Goal: Information Seeking & Learning: Find specific page/section

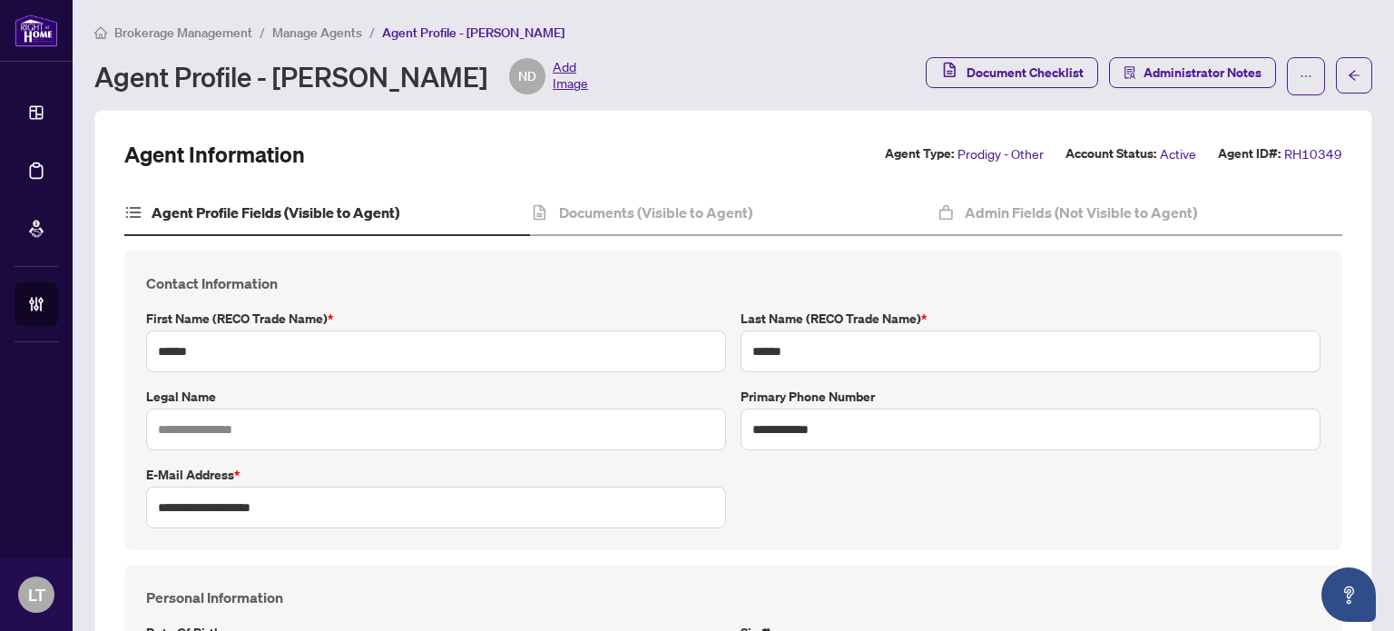
click at [230, 34] on span "Brokerage Management" at bounding box center [183, 32] width 138 height 16
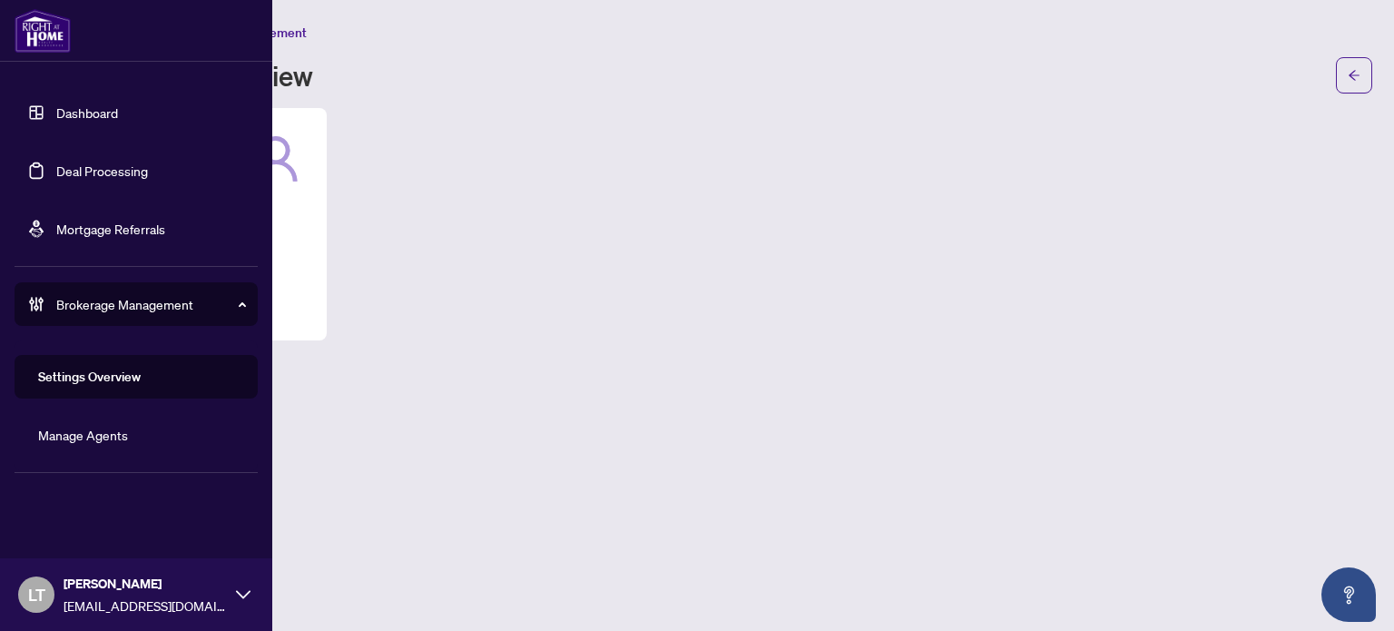
click at [56, 104] on link "Dashboard" at bounding box center [87, 112] width 62 height 16
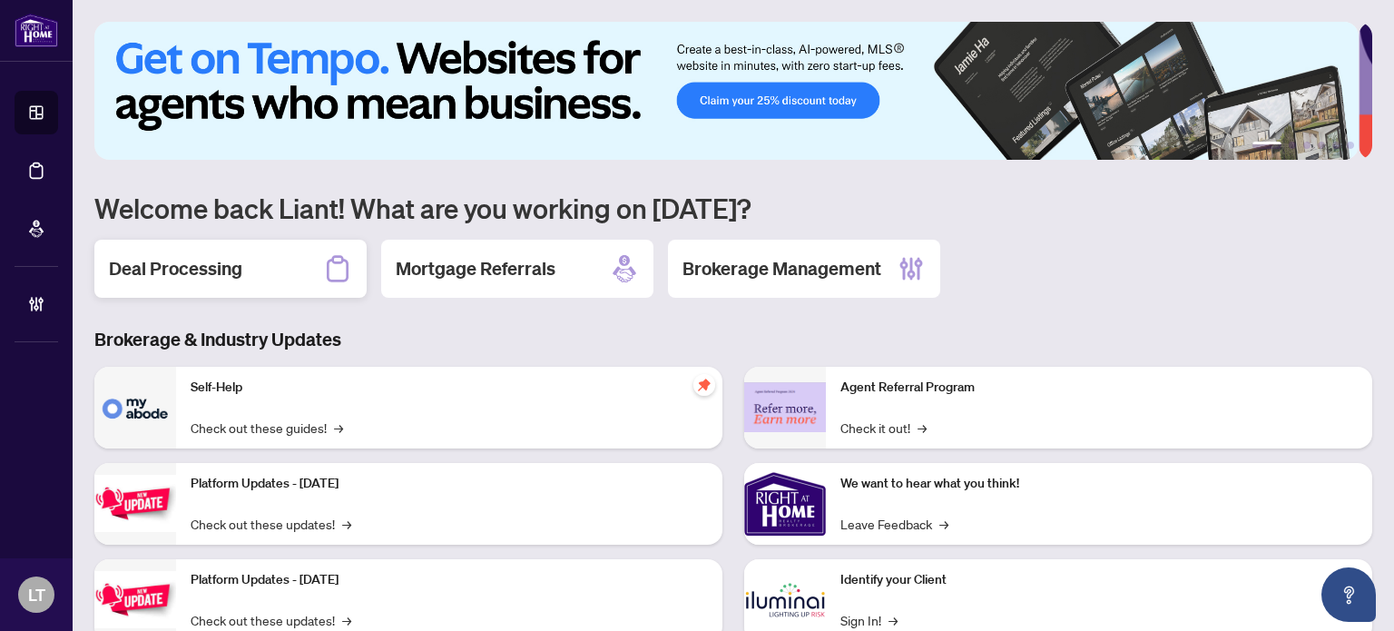
click at [186, 259] on h2 "Deal Processing" at bounding box center [175, 268] width 133 height 25
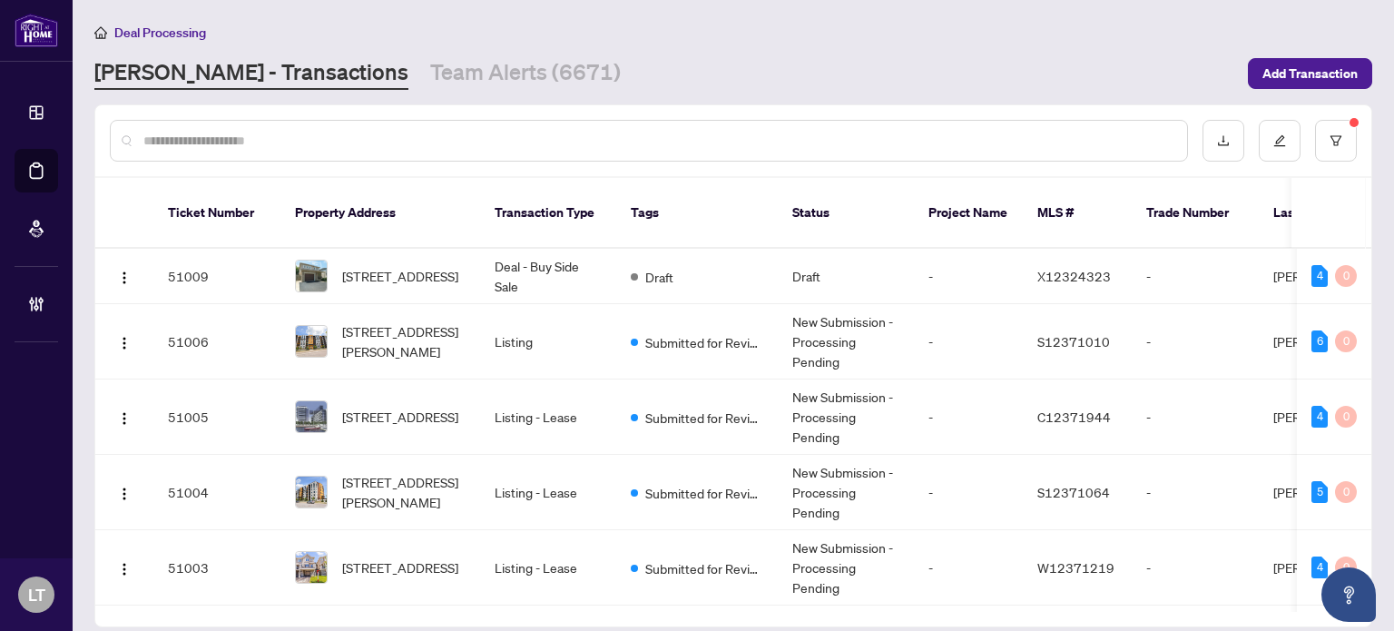
click at [188, 141] on input "text" at bounding box center [657, 141] width 1029 height 20
paste input "**********"
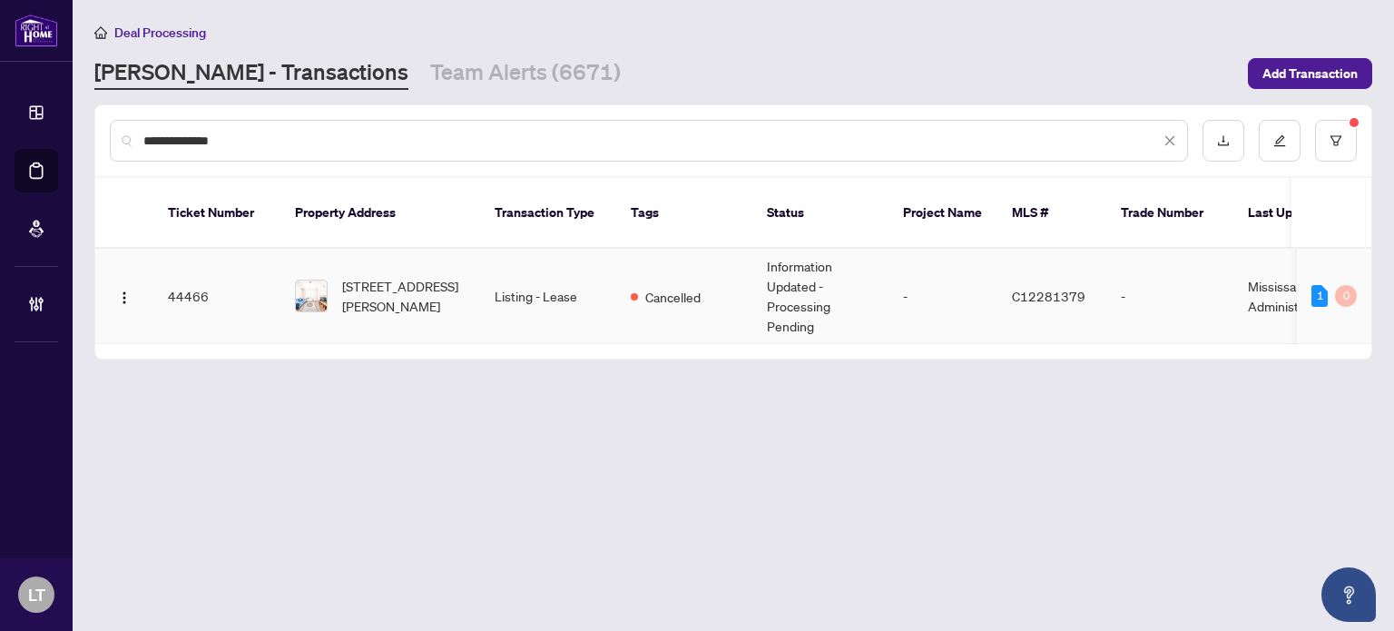
type input "**********"
click at [391, 296] on td "[STREET_ADDRESS][PERSON_NAME]" at bounding box center [380, 296] width 200 height 95
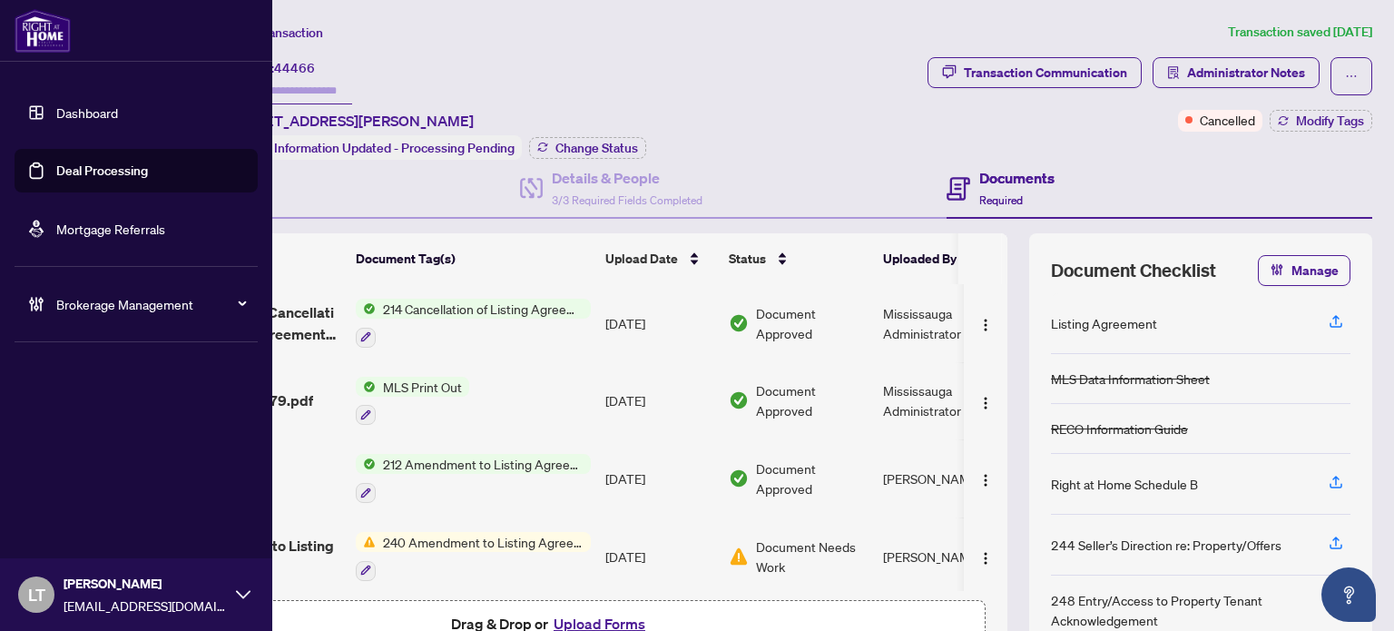
click at [56, 115] on link "Dashboard" at bounding box center [87, 112] width 62 height 16
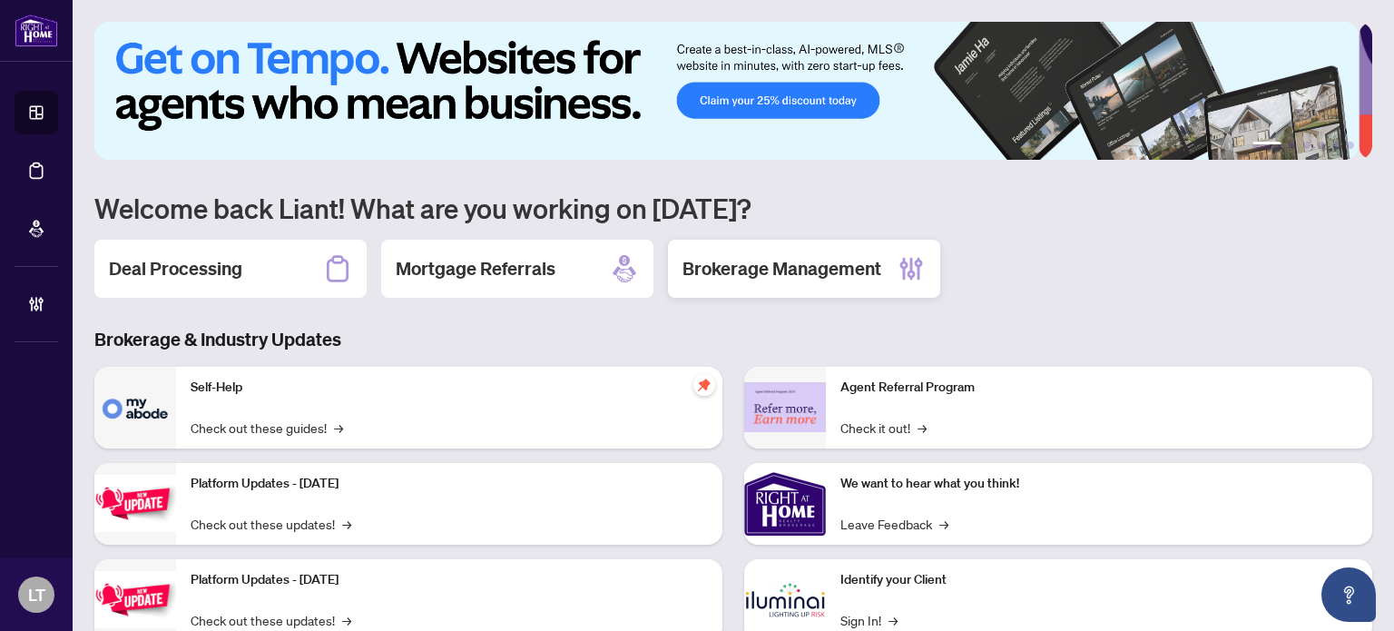
click at [765, 257] on h2 "Brokerage Management" at bounding box center [781, 268] width 199 height 25
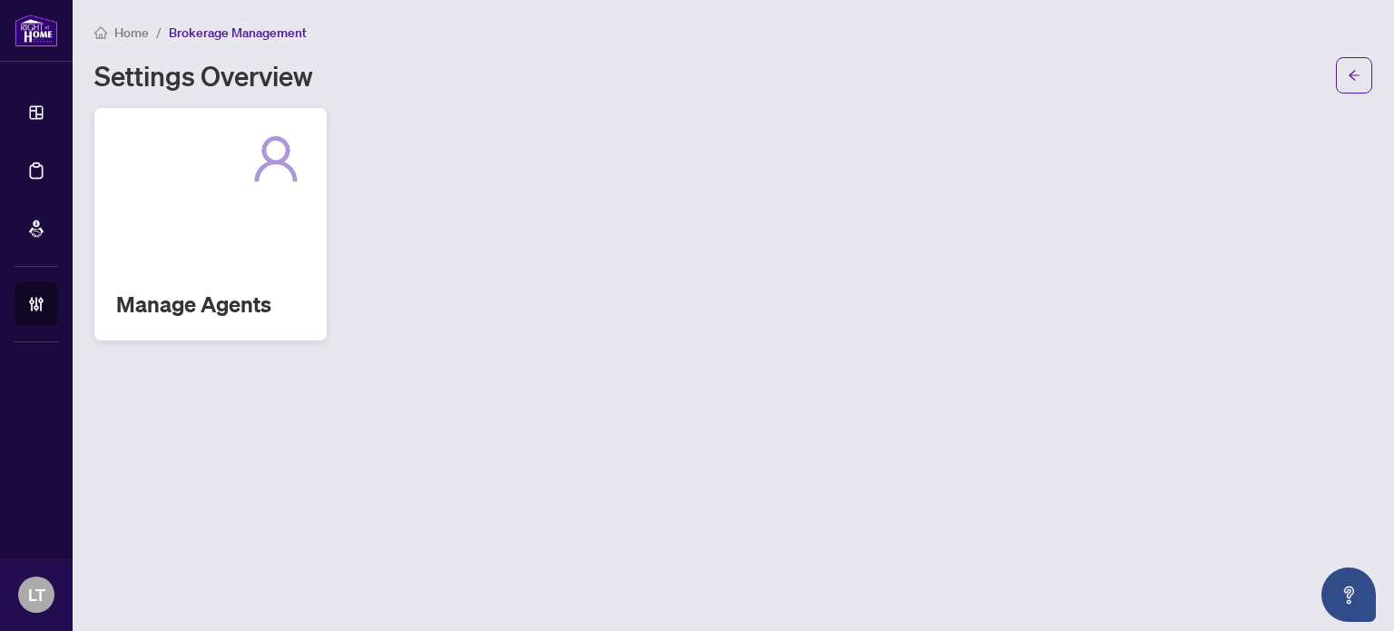
click at [228, 228] on div "Manage Agents" at bounding box center [210, 224] width 232 height 232
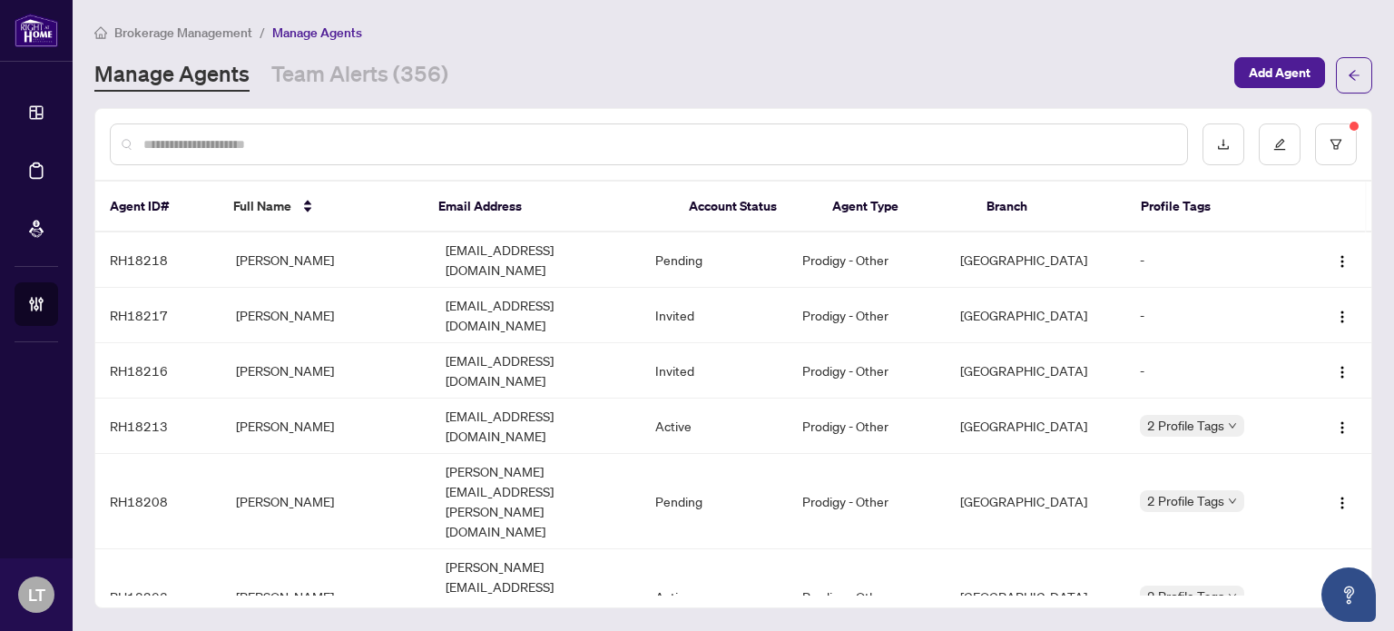
click at [223, 143] on input "text" at bounding box center [657, 144] width 1029 height 20
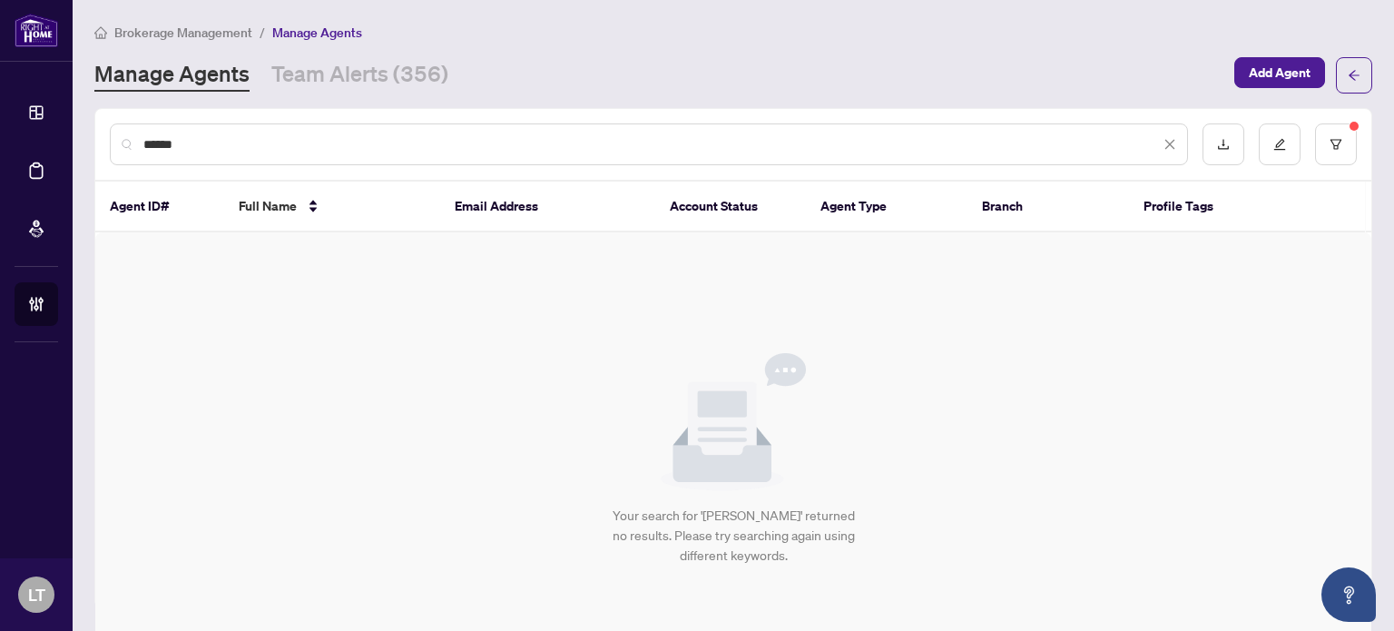
type input "******"
click at [199, 15] on main "Brokerage Management / Manage Agents Manage Agents Team Alerts (356) Add Agent …" at bounding box center [733, 315] width 1321 height 631
click at [1261, 69] on span "Add Agent" at bounding box center [1280, 72] width 62 height 29
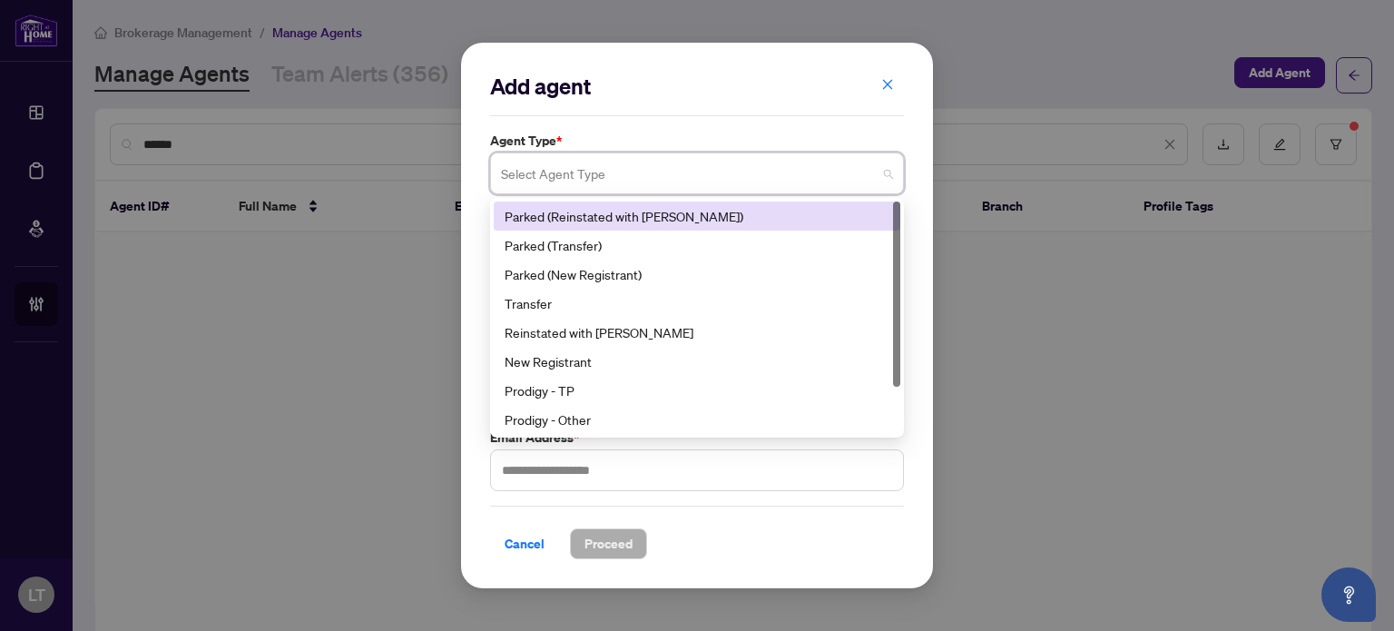
click at [629, 171] on input "search" at bounding box center [689, 176] width 376 height 40
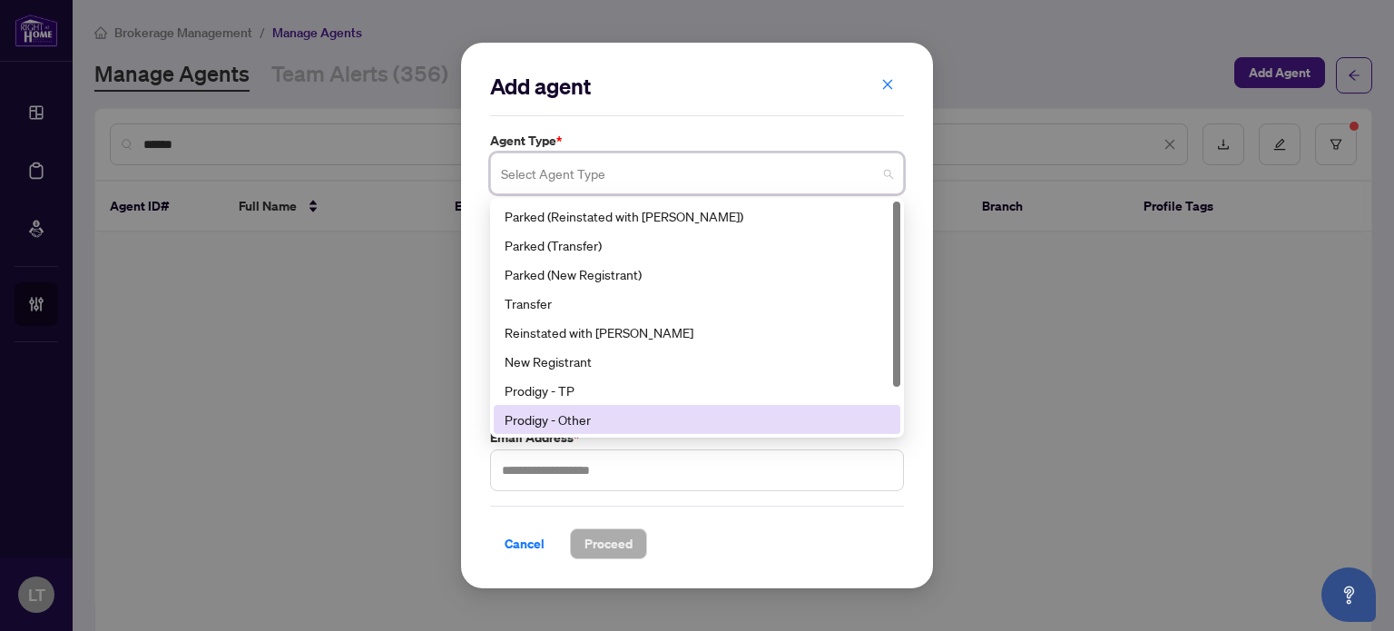
click at [574, 421] on div "Prodigy - Other" at bounding box center [697, 419] width 385 height 20
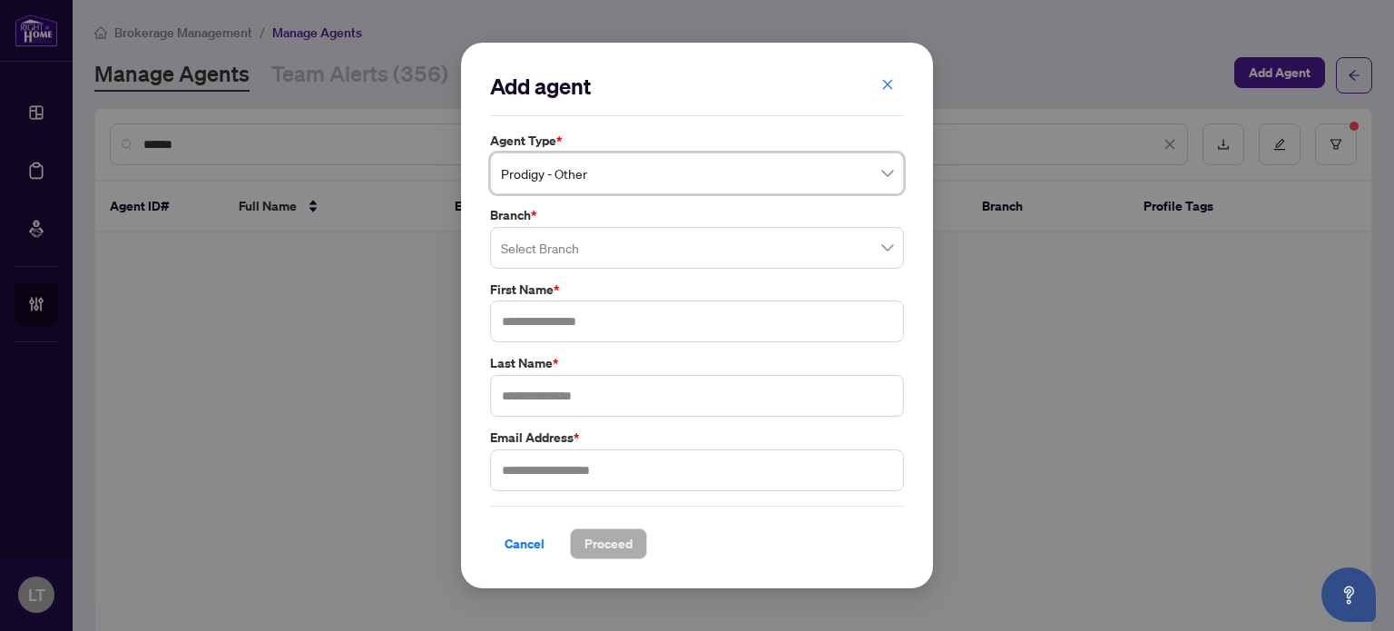
click at [622, 253] on input "search" at bounding box center [689, 250] width 376 height 40
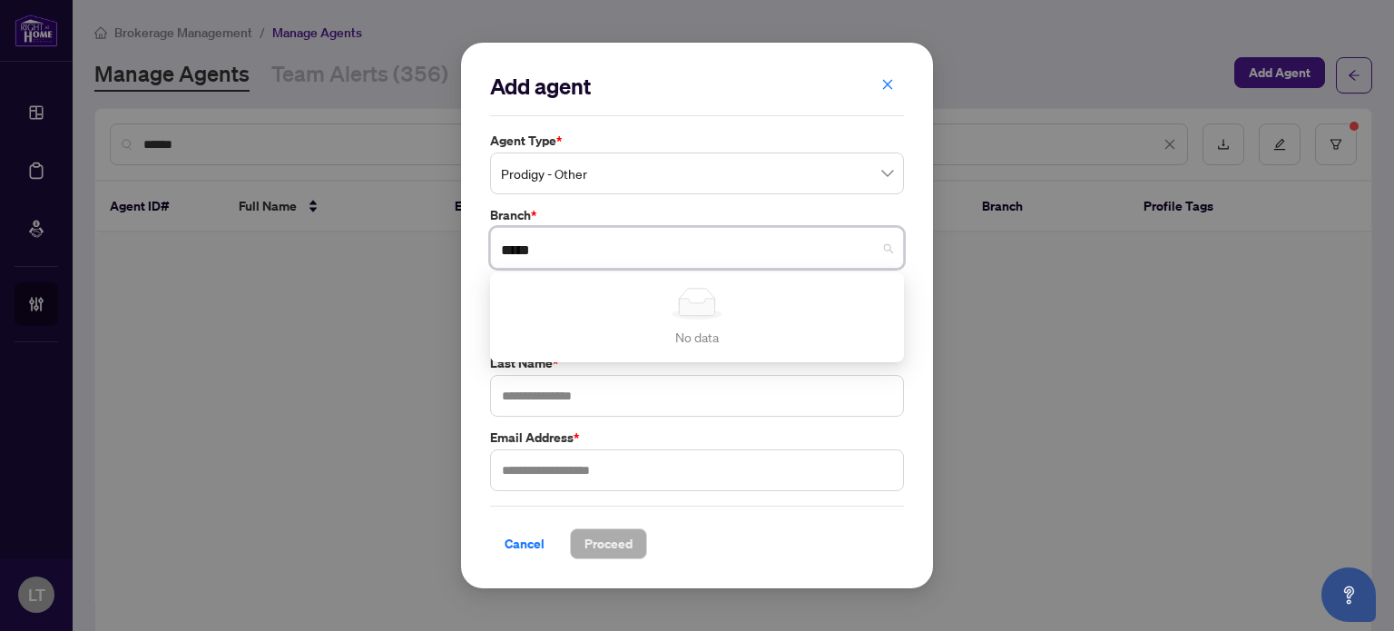
type input "******"
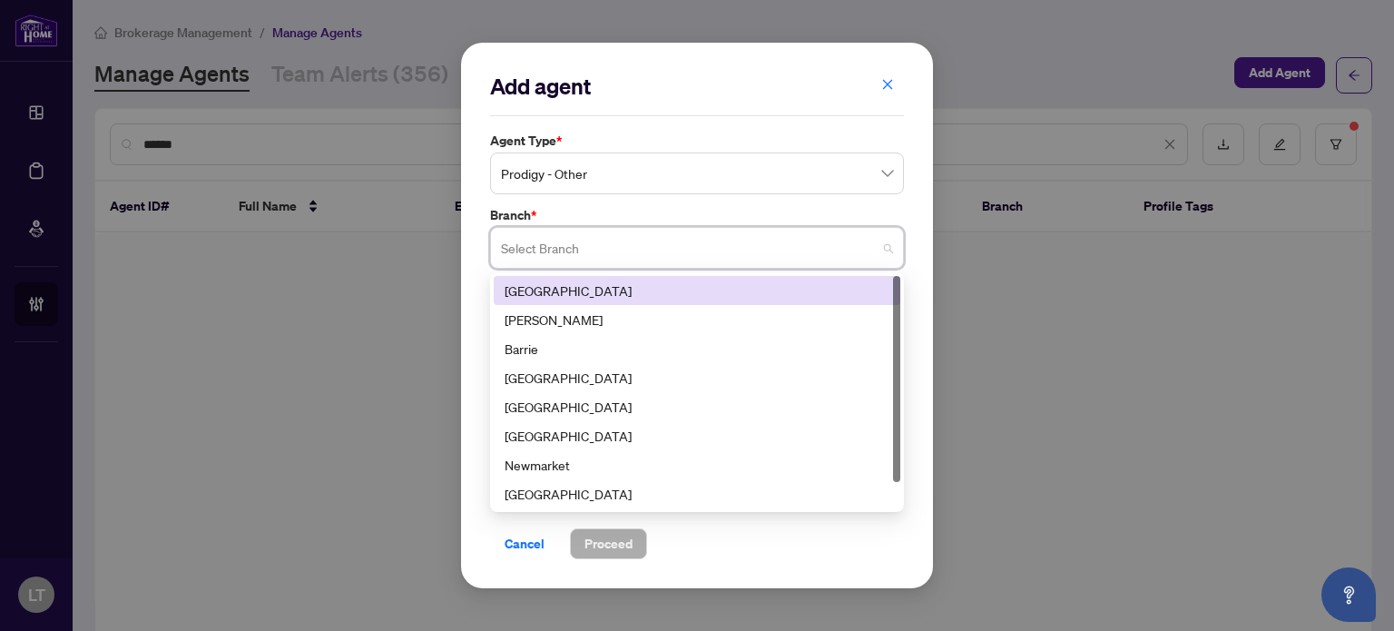
click at [622, 253] on input "search" at bounding box center [689, 250] width 376 height 40
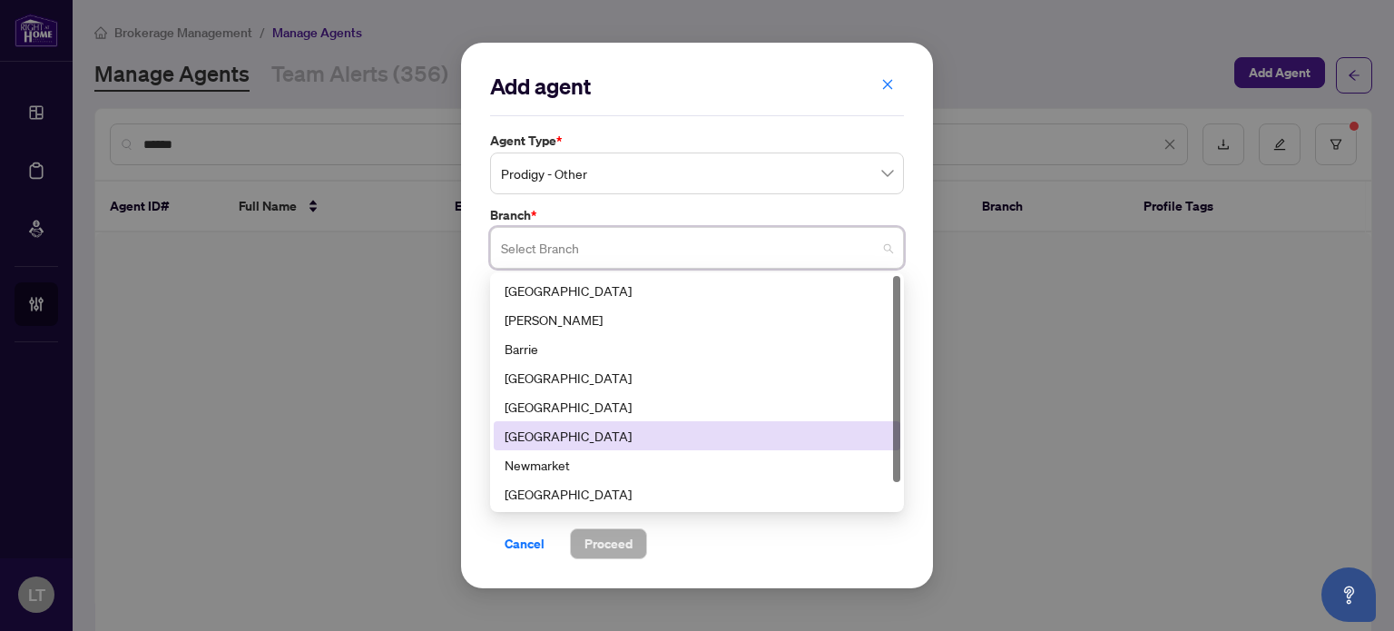
click at [559, 427] on div "[GEOGRAPHIC_DATA]" at bounding box center [697, 436] width 385 height 20
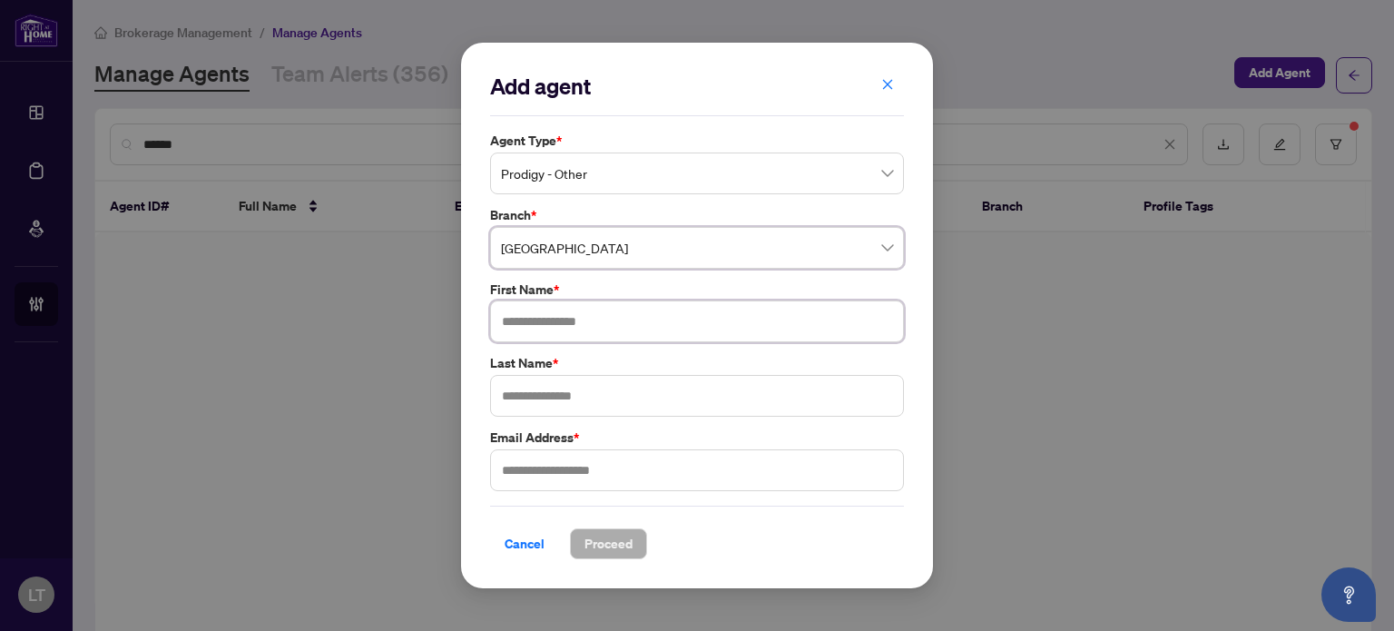
click at [573, 323] on input "text" at bounding box center [697, 321] width 414 height 42
type input "******"
type input "*******"
click at [525, 525] on div "Cancel Proceed" at bounding box center [697, 532] width 414 height 54
click at [515, 546] on span "Cancel" at bounding box center [525, 543] width 40 height 29
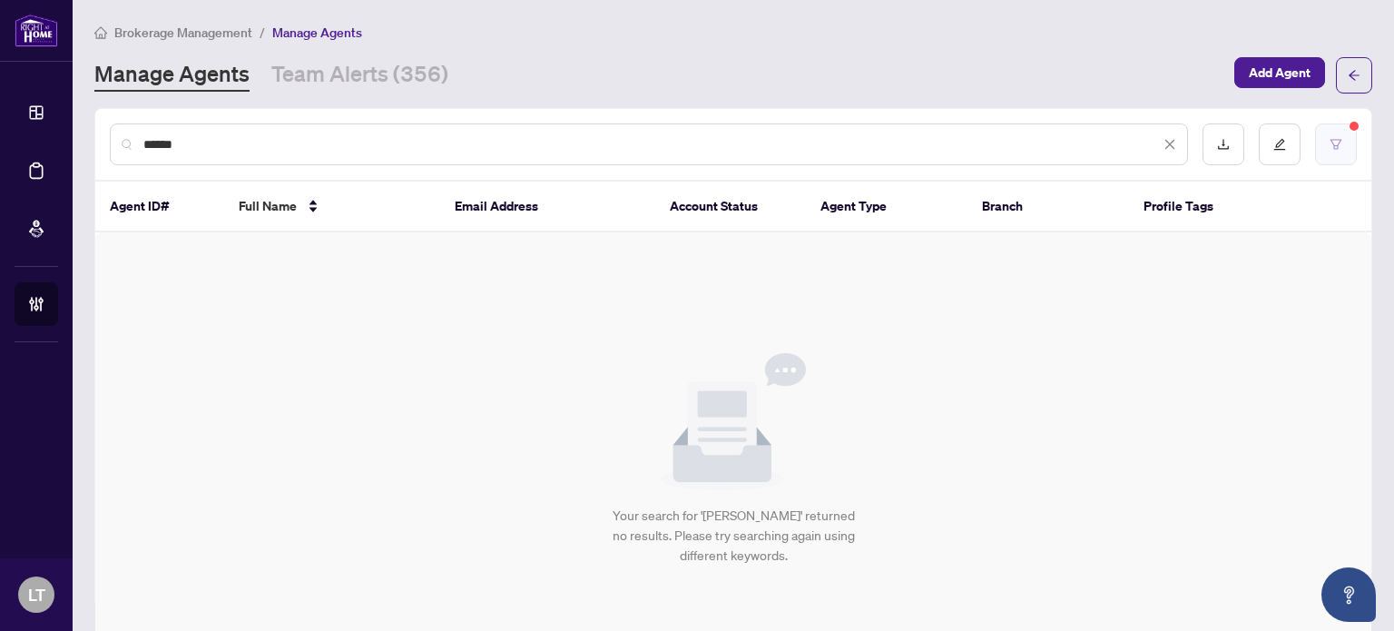
click at [1323, 152] on button "button" at bounding box center [1336, 144] width 42 height 42
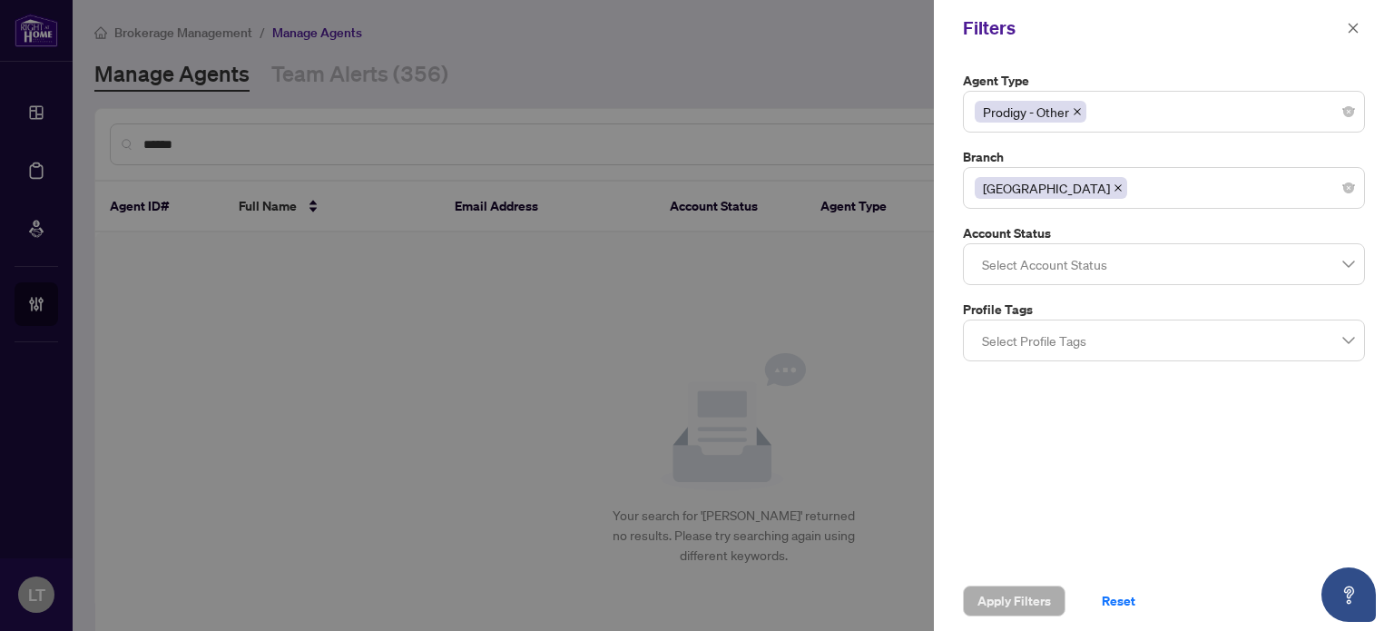
click at [1083, 110] on span "Prodigy - Other" at bounding box center [1031, 112] width 112 height 22
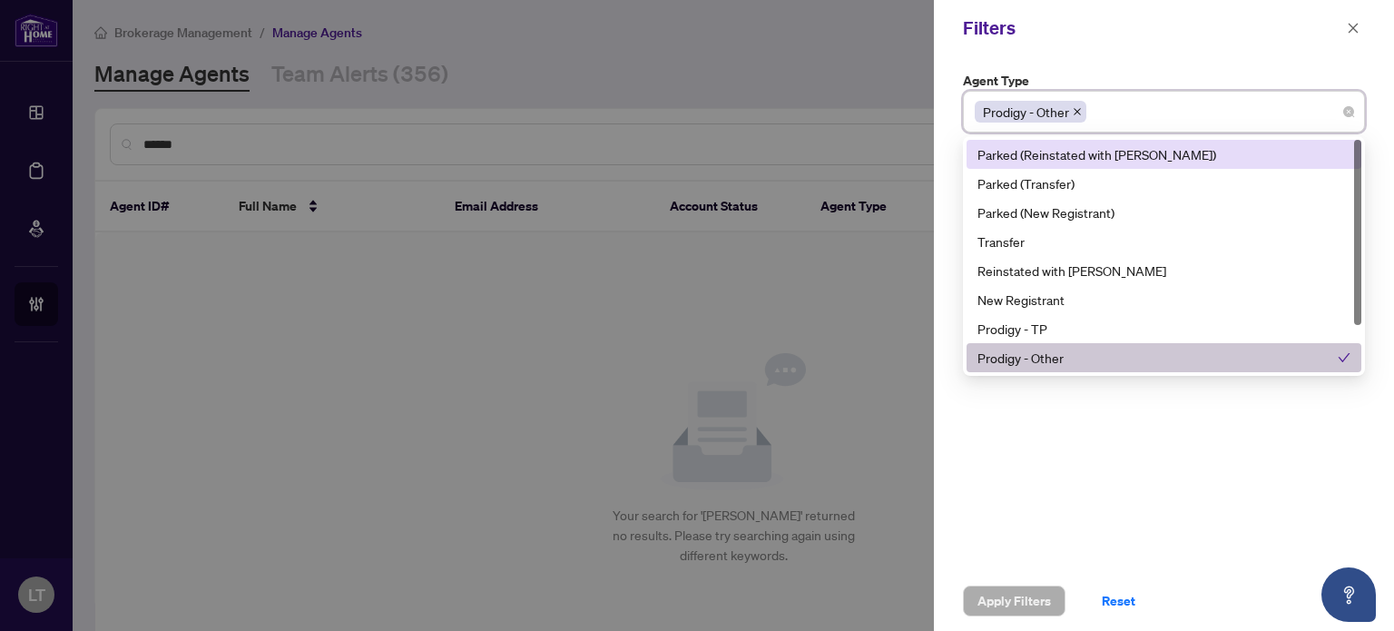
click at [1078, 113] on icon "close" at bounding box center [1077, 111] width 9 height 9
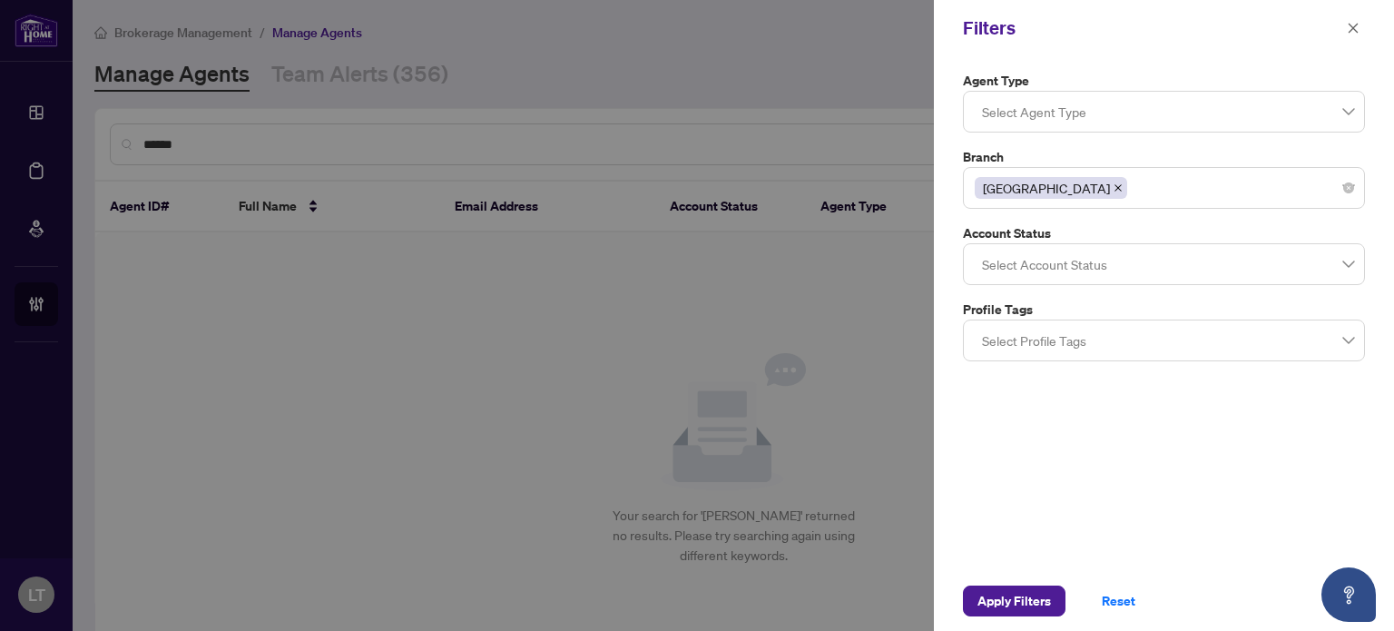
click at [1138, 60] on div "Agent Type Select Agent Type 1 2 Parked (Reinstated with [PERSON_NAME]) Parked …" at bounding box center [1164, 313] width 460 height 514
click at [1113, 191] on icon "close" at bounding box center [1117, 187] width 9 height 9
click at [1350, 24] on icon "close" at bounding box center [1353, 28] width 13 height 13
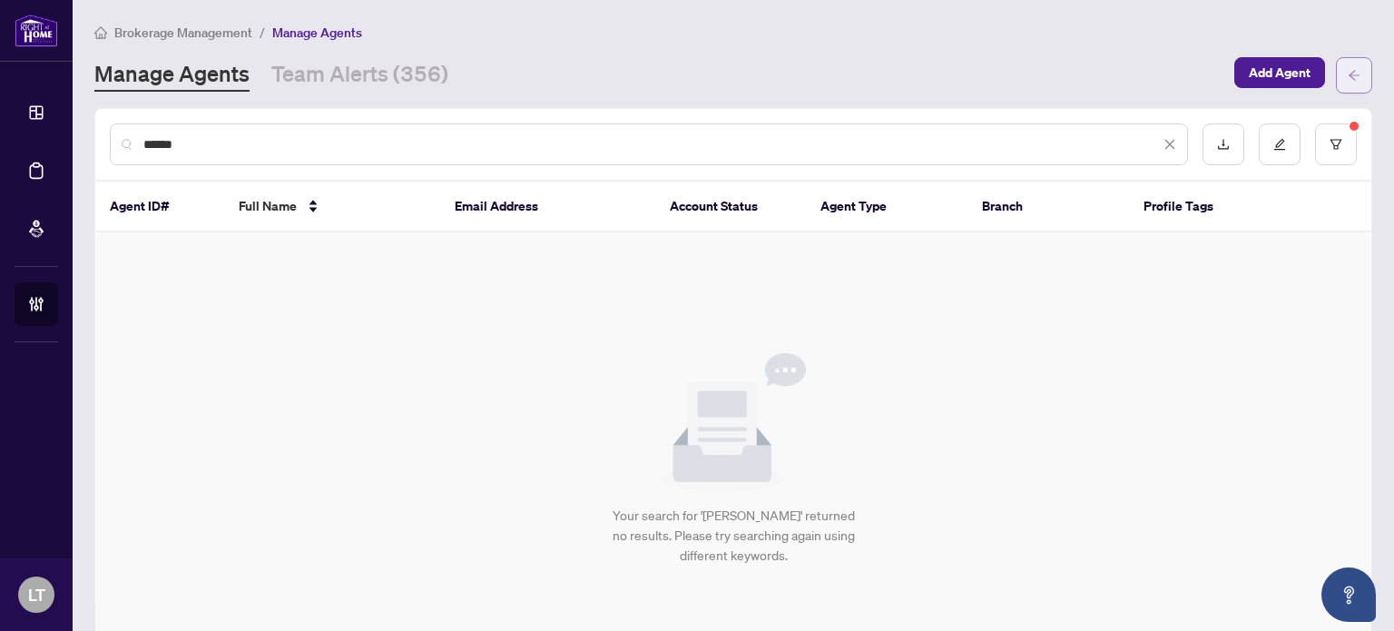
click at [1347, 76] on icon "arrow-left" at bounding box center [1353, 75] width 13 height 13
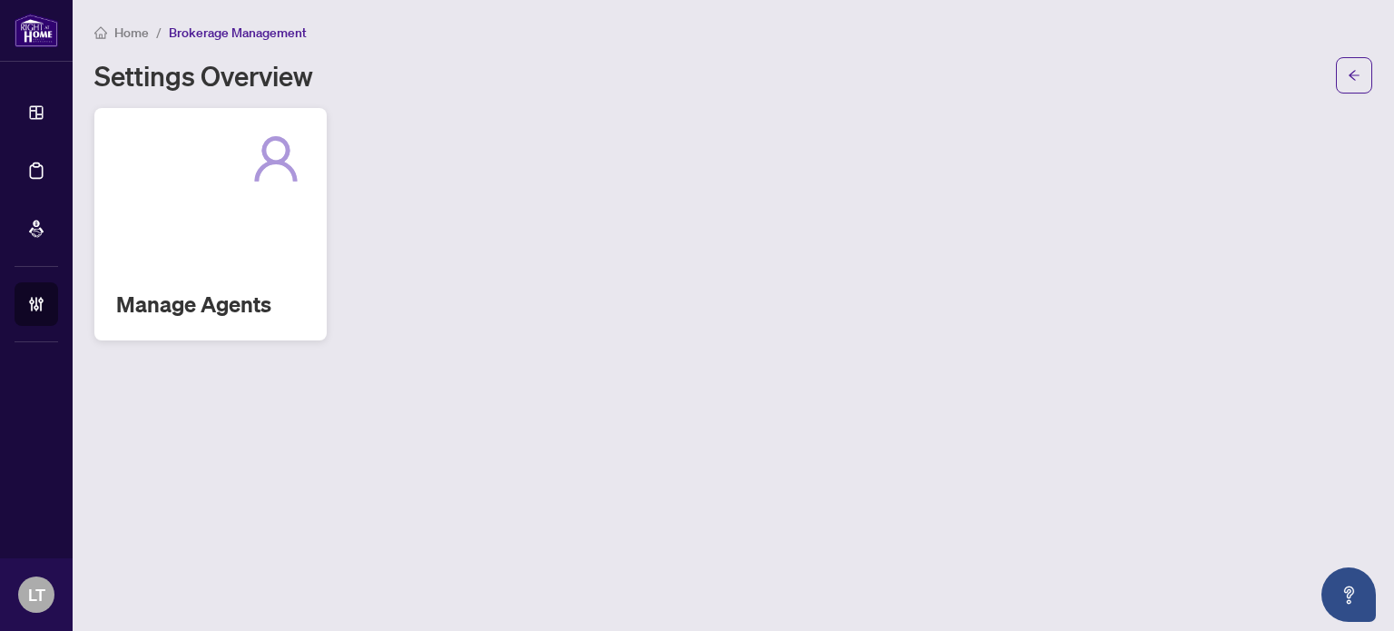
click at [225, 269] on div "Manage Agents" at bounding box center [210, 224] width 232 height 232
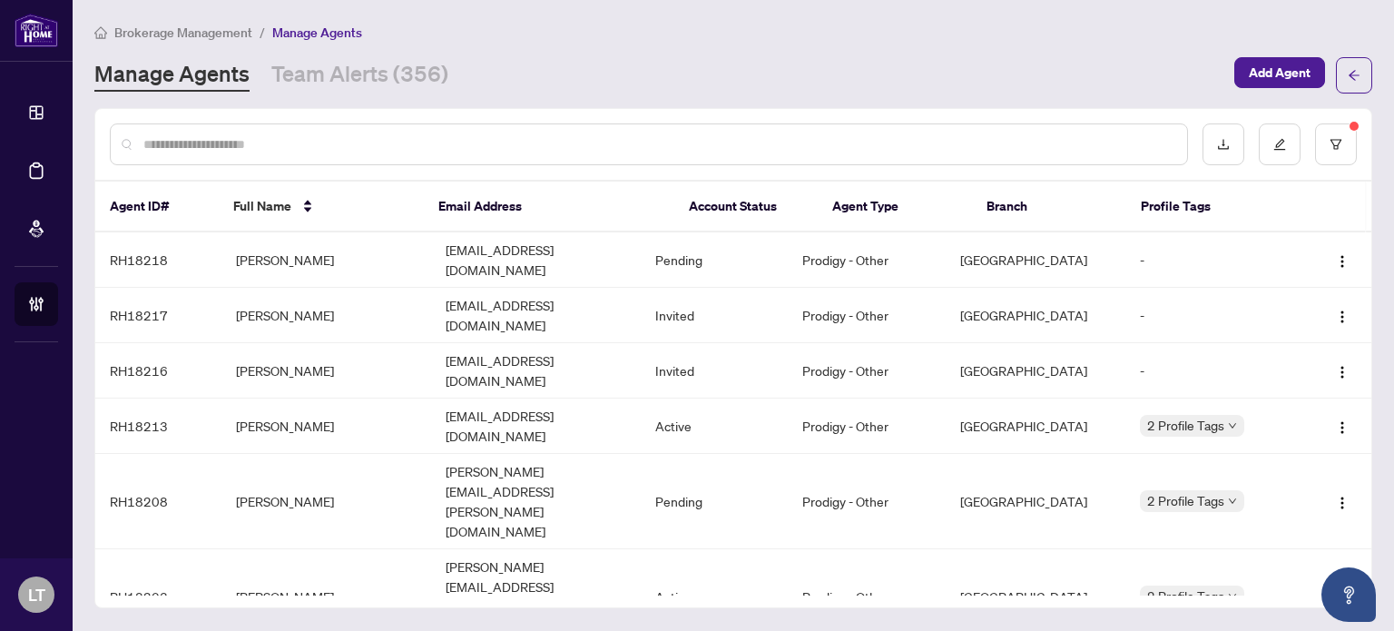
click at [235, 138] on input "text" at bounding box center [657, 144] width 1029 height 20
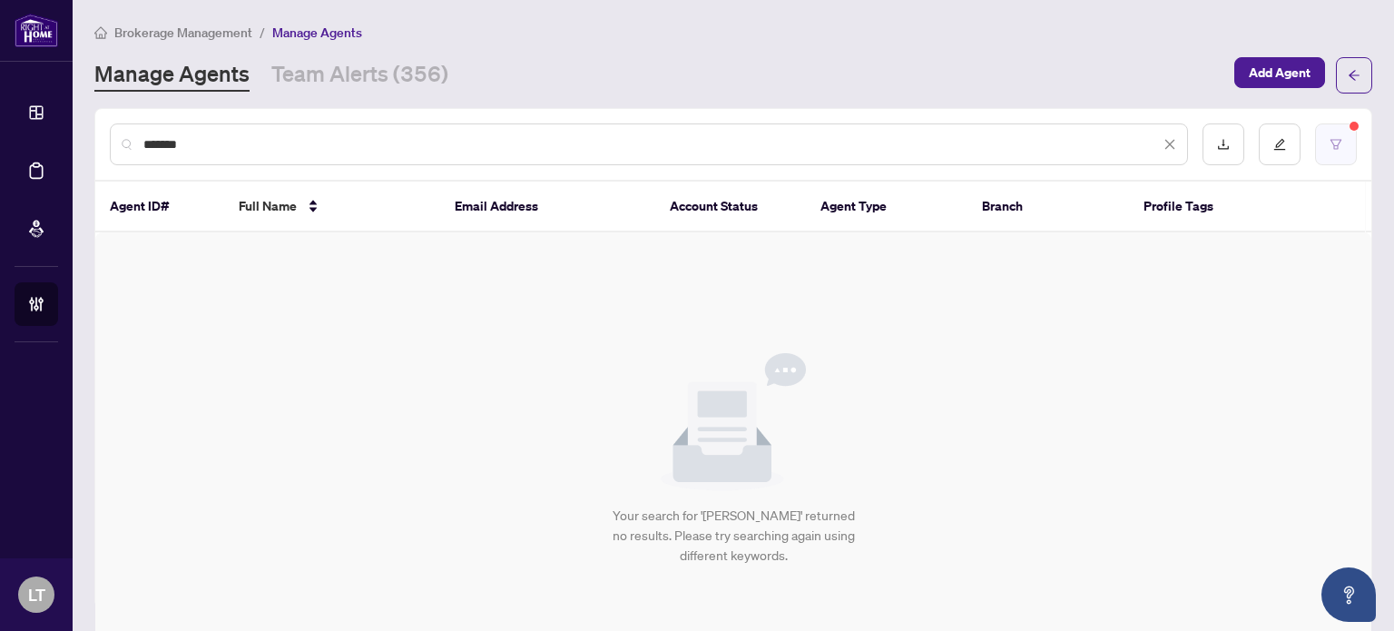
type input "*******"
click at [1329, 138] on icon "filter" at bounding box center [1335, 144] width 13 height 13
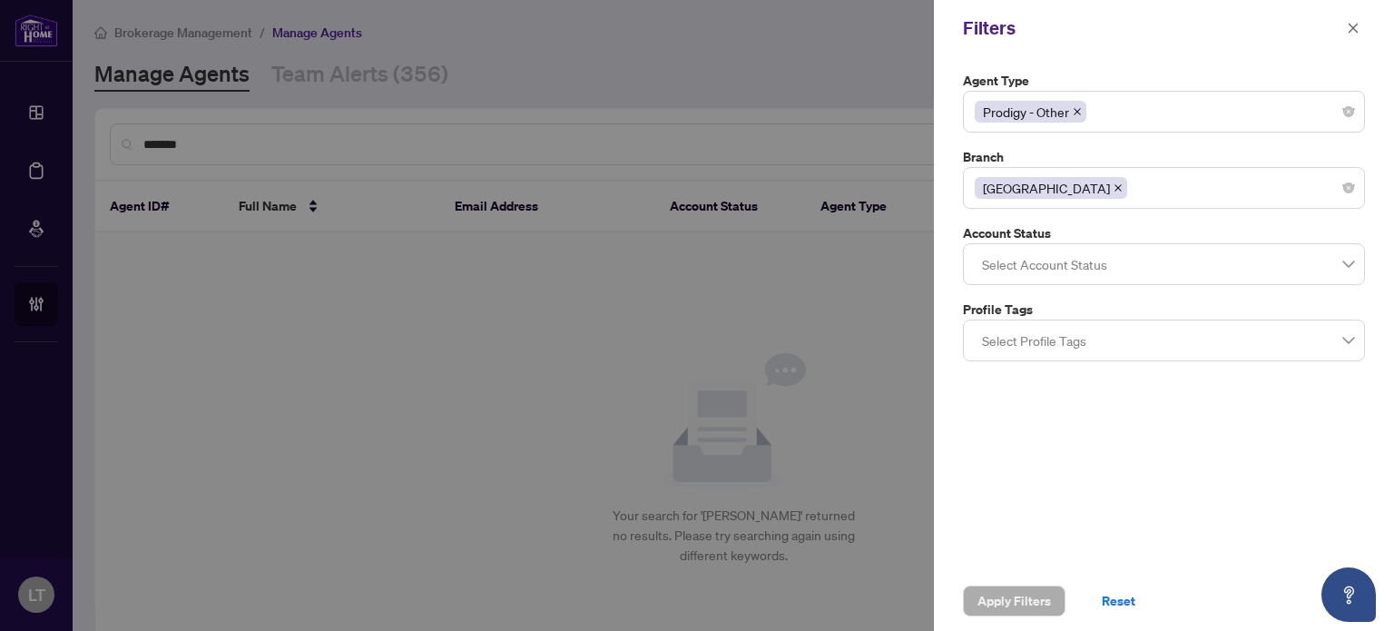
click at [1073, 107] on icon "close" at bounding box center [1077, 111] width 9 height 9
click at [1113, 194] on span at bounding box center [1117, 188] width 9 height 20
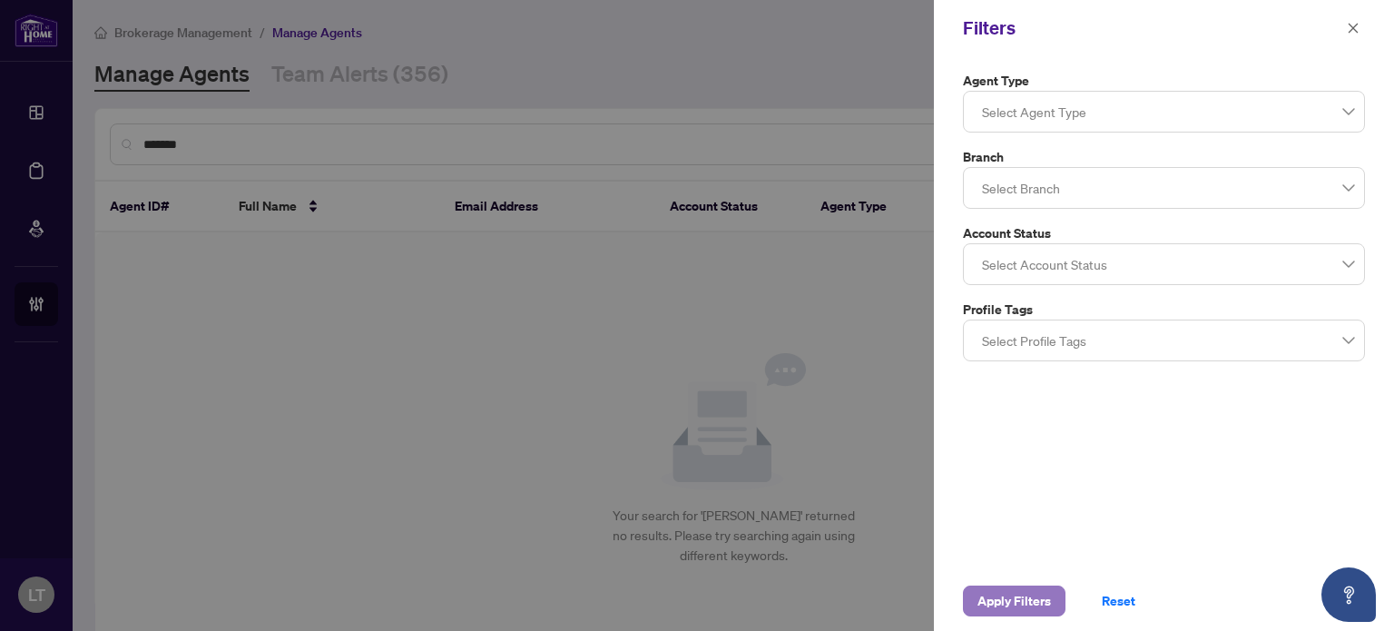
click at [1011, 600] on span "Apply Filters" at bounding box center [1013, 600] width 73 height 29
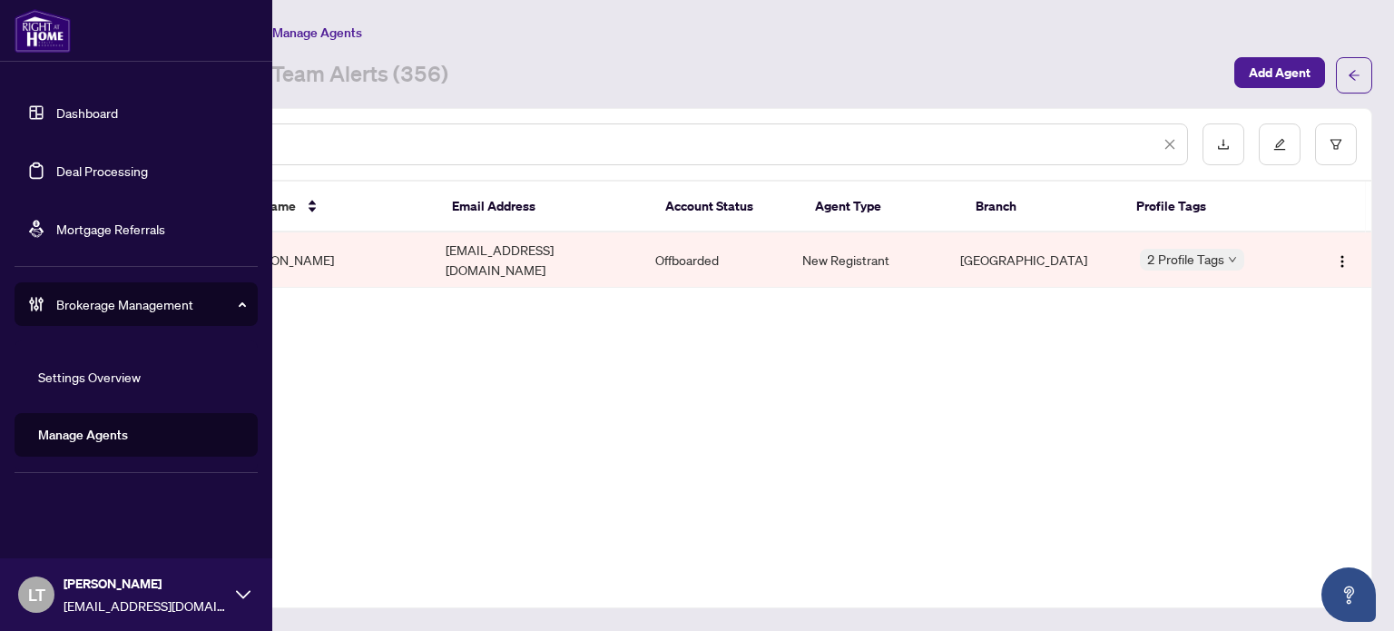
click at [91, 111] on link "Dashboard" at bounding box center [87, 112] width 62 height 16
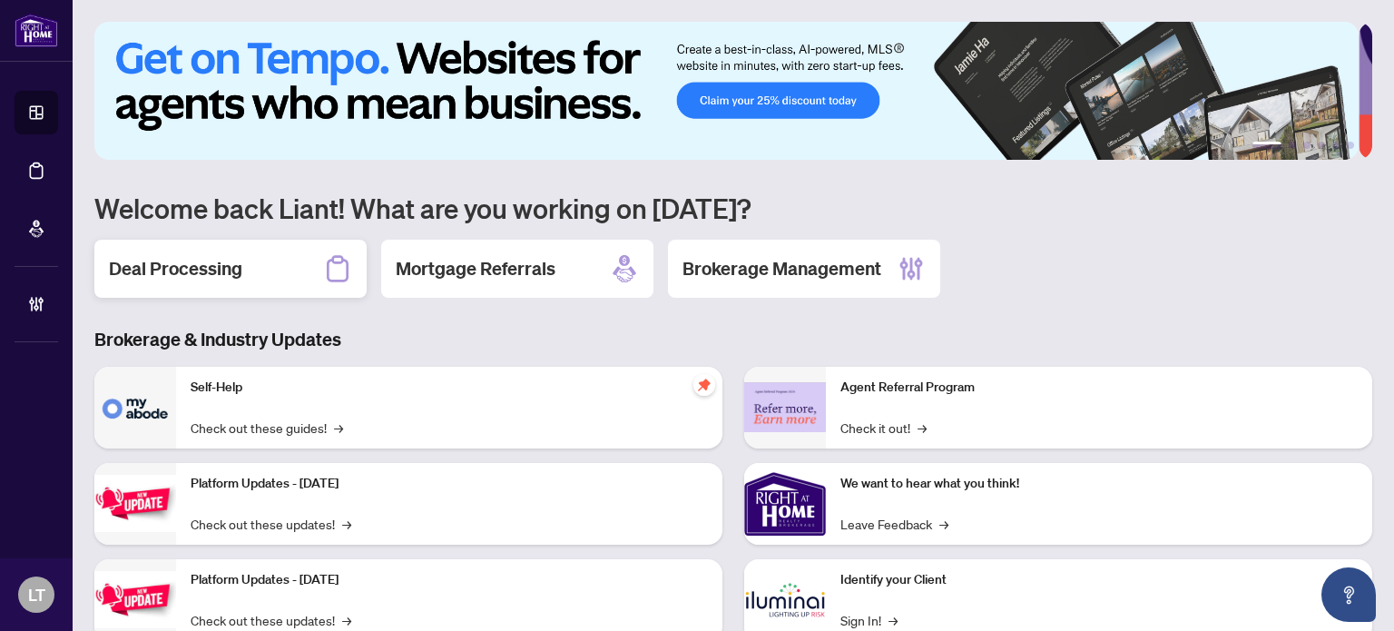
click at [266, 255] on div "Deal Processing" at bounding box center [230, 269] width 272 height 58
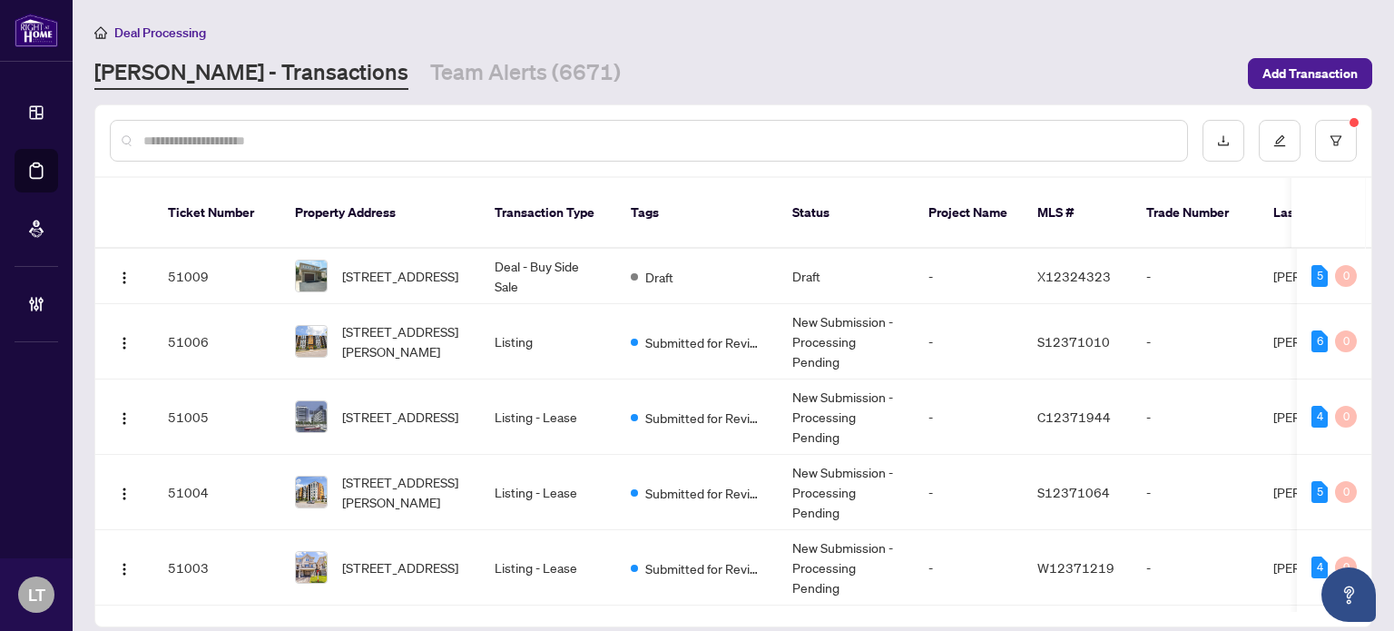
click at [296, 132] on input "text" at bounding box center [657, 141] width 1029 height 20
paste input "*********"
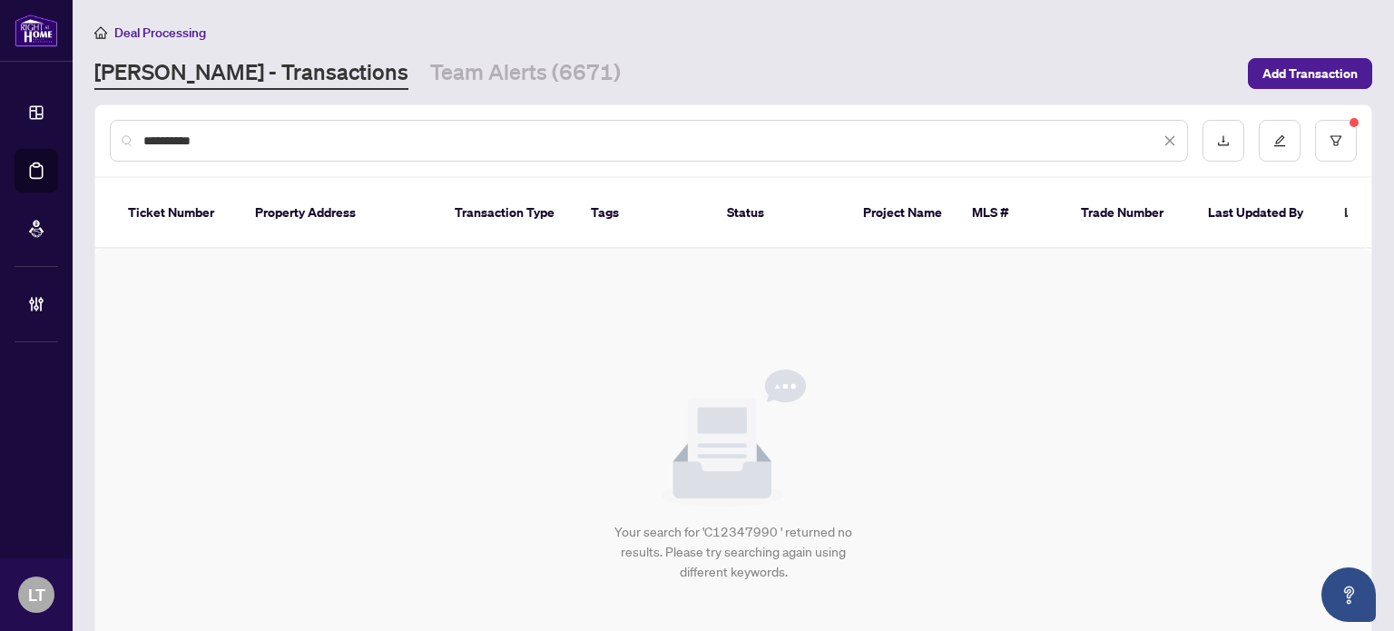
drag, startPoint x: 259, startPoint y: 129, endPoint x: 129, endPoint y: 152, distance: 131.7
click at [129, 152] on div "*********" at bounding box center [649, 141] width 1078 height 42
paste input "****"
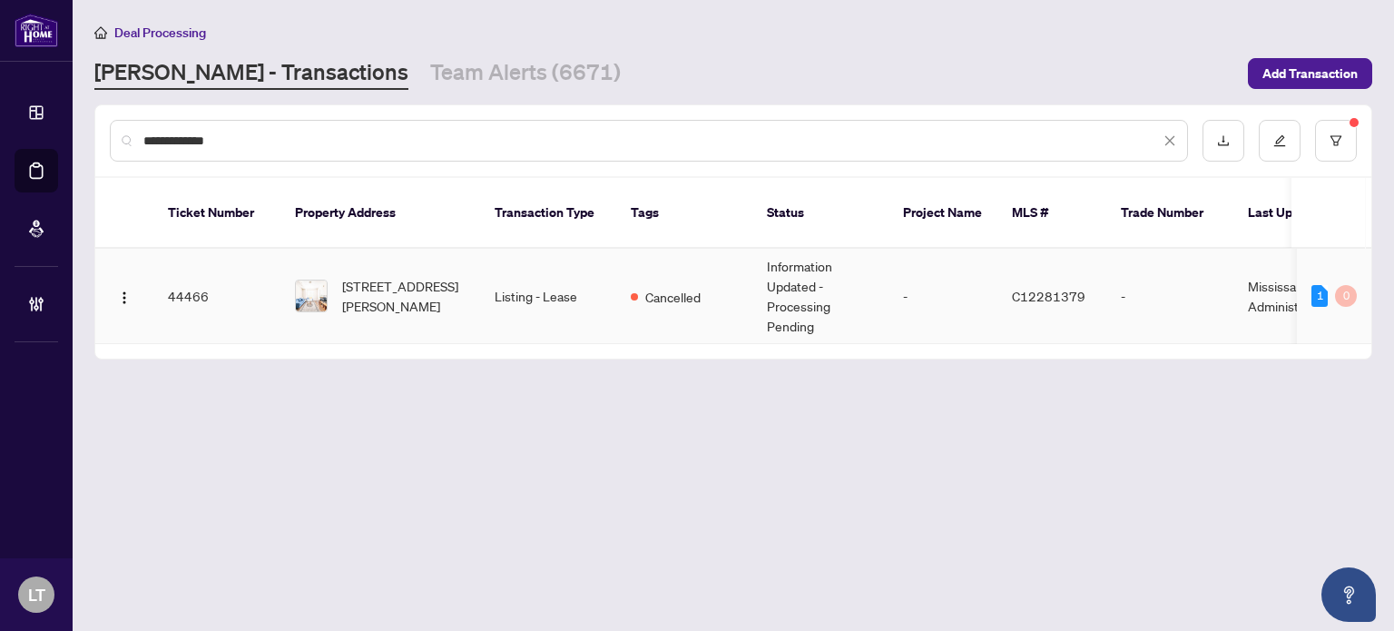
type input "**********"
click at [298, 280] on img at bounding box center [311, 295] width 31 height 31
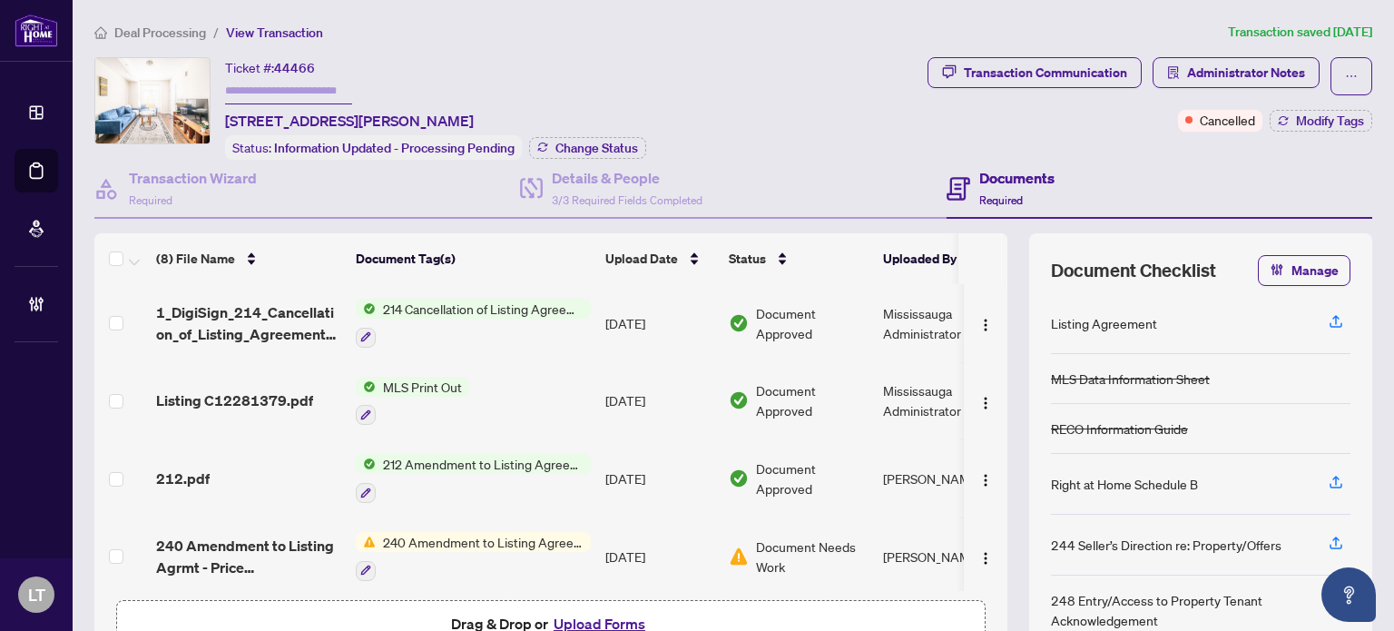
drag, startPoint x: 383, startPoint y: 377, endPoint x: 221, endPoint y: 409, distance: 164.8
click at [221, 409] on td "Listing C12281379.pdf" at bounding box center [249, 401] width 200 height 78
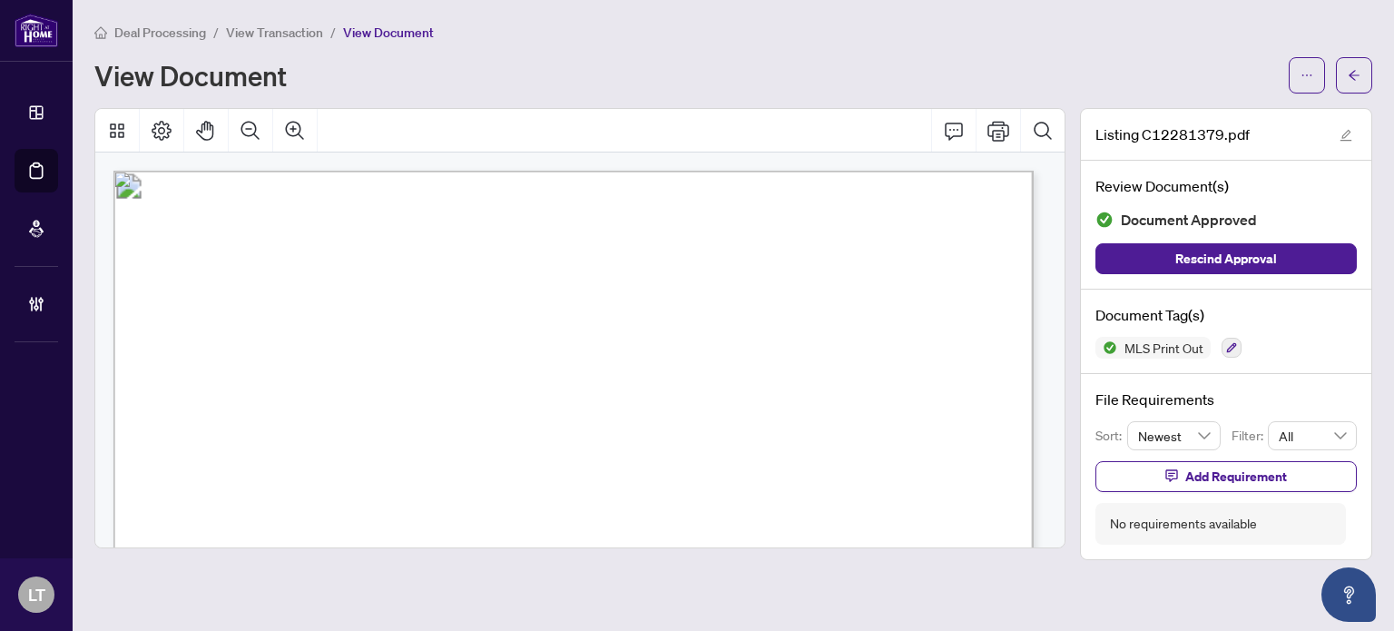
drag, startPoint x: 550, startPoint y: 220, endPoint x: 422, endPoint y: 221, distance: 127.9
click at [422, 221] on span "Listing C12281379MLS® Data Information" at bounding box center [573, 224] width 469 height 29
click at [1209, 44] on div "Deal Processing / View Transaction / View Document View Document" at bounding box center [733, 58] width 1278 height 72
click at [1350, 65] on span "button" at bounding box center [1353, 75] width 13 height 29
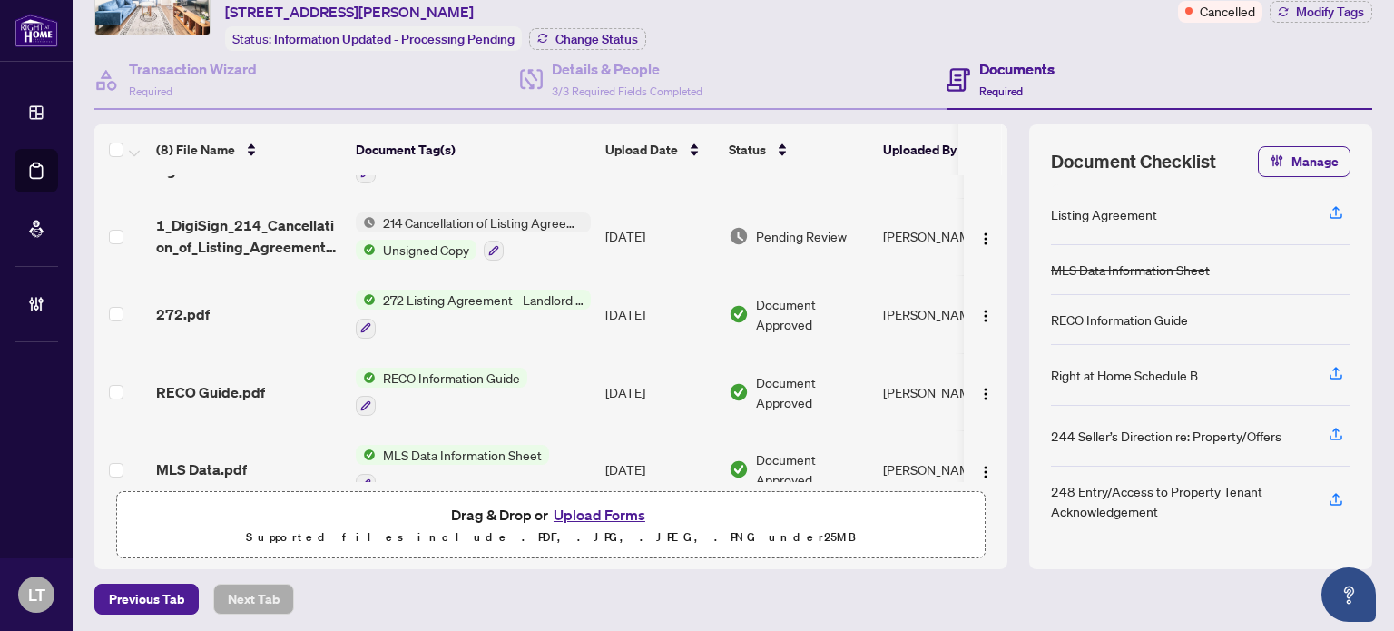
scroll to position [289, 0]
click at [181, 311] on span "272.pdf" at bounding box center [183, 314] width 54 height 22
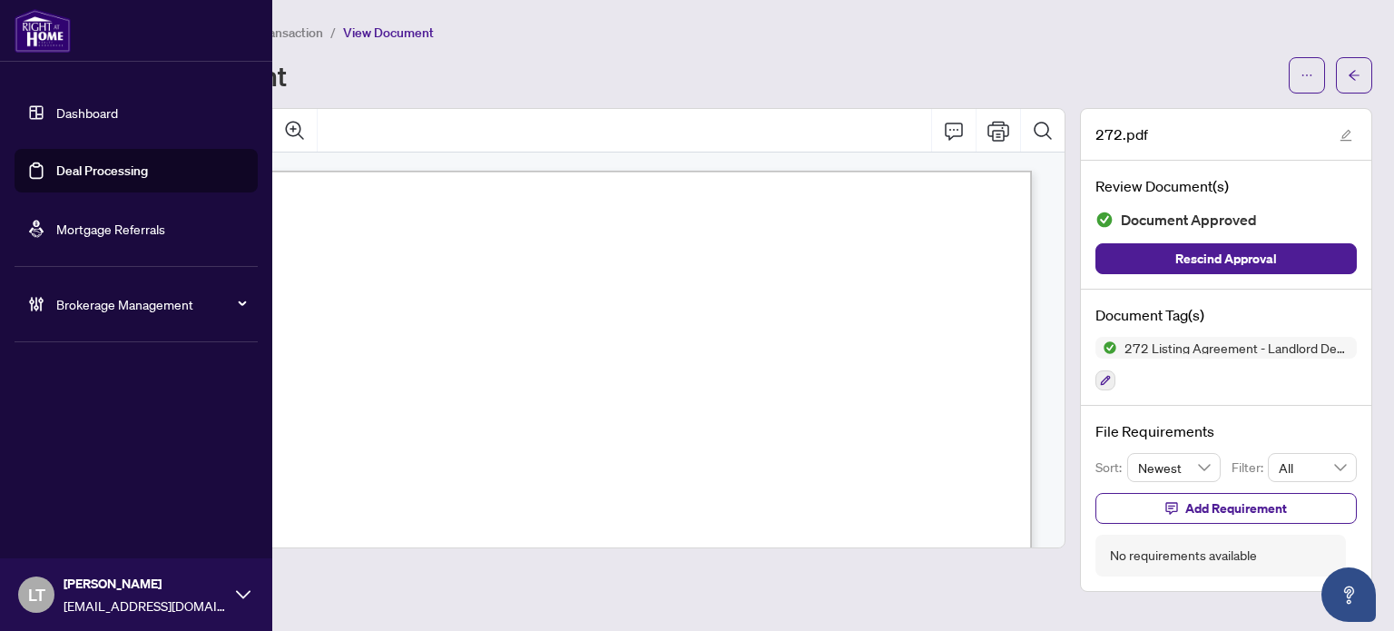
click at [82, 112] on link "Dashboard" at bounding box center [87, 112] width 62 height 16
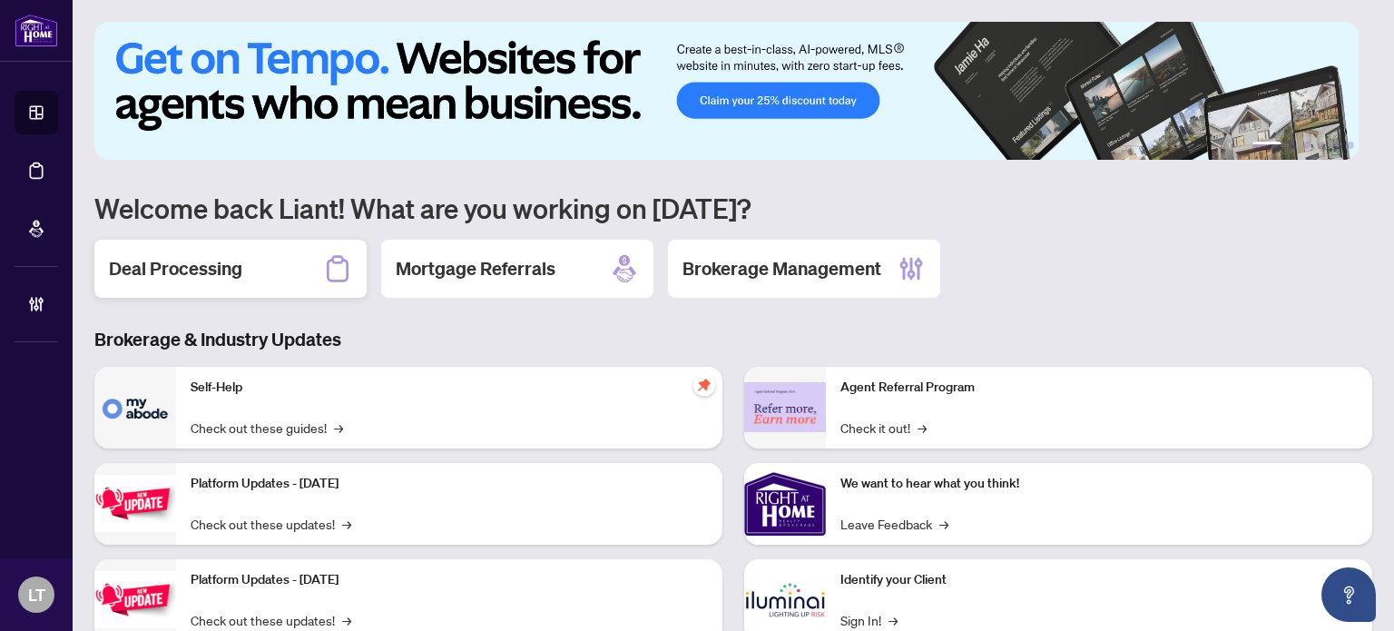
click at [229, 264] on h2 "Deal Processing" at bounding box center [175, 268] width 133 height 25
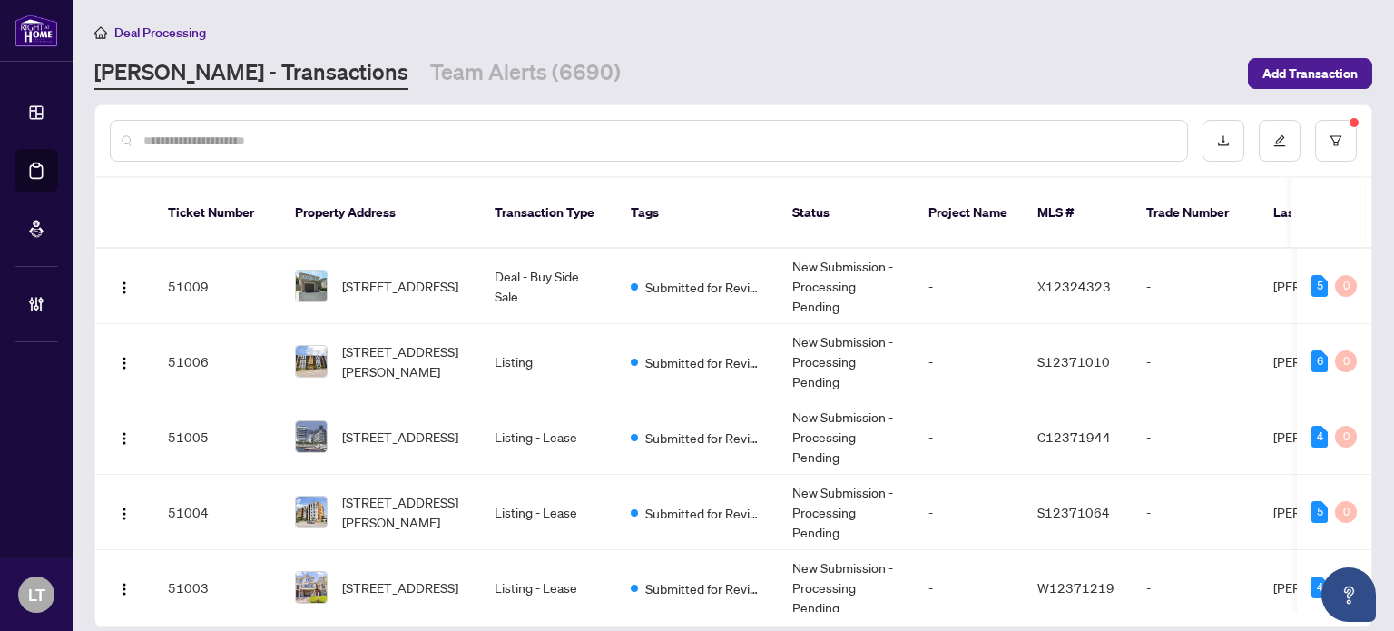
click at [234, 132] on input "text" at bounding box center [657, 141] width 1029 height 20
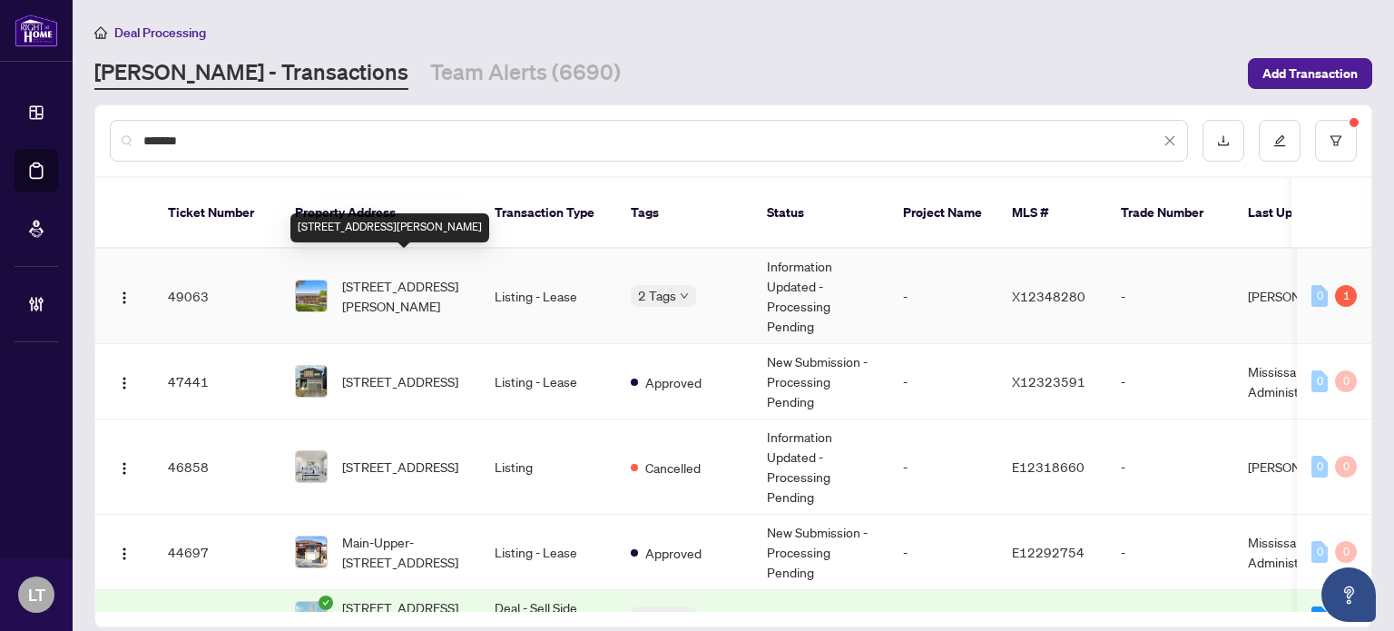
type input "*******"
click at [374, 276] on span "[STREET_ADDRESS][PERSON_NAME]" at bounding box center [403, 296] width 123 height 40
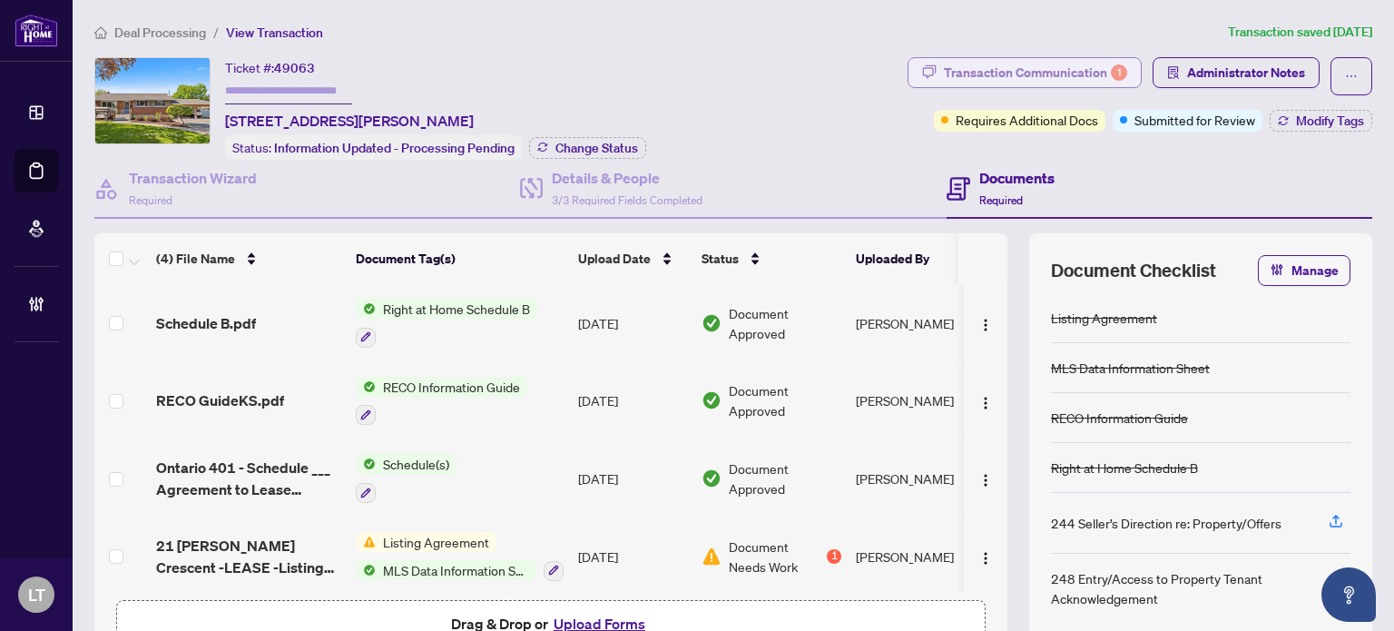
click at [1043, 74] on div "Transaction Communication 1" at bounding box center [1035, 72] width 183 height 29
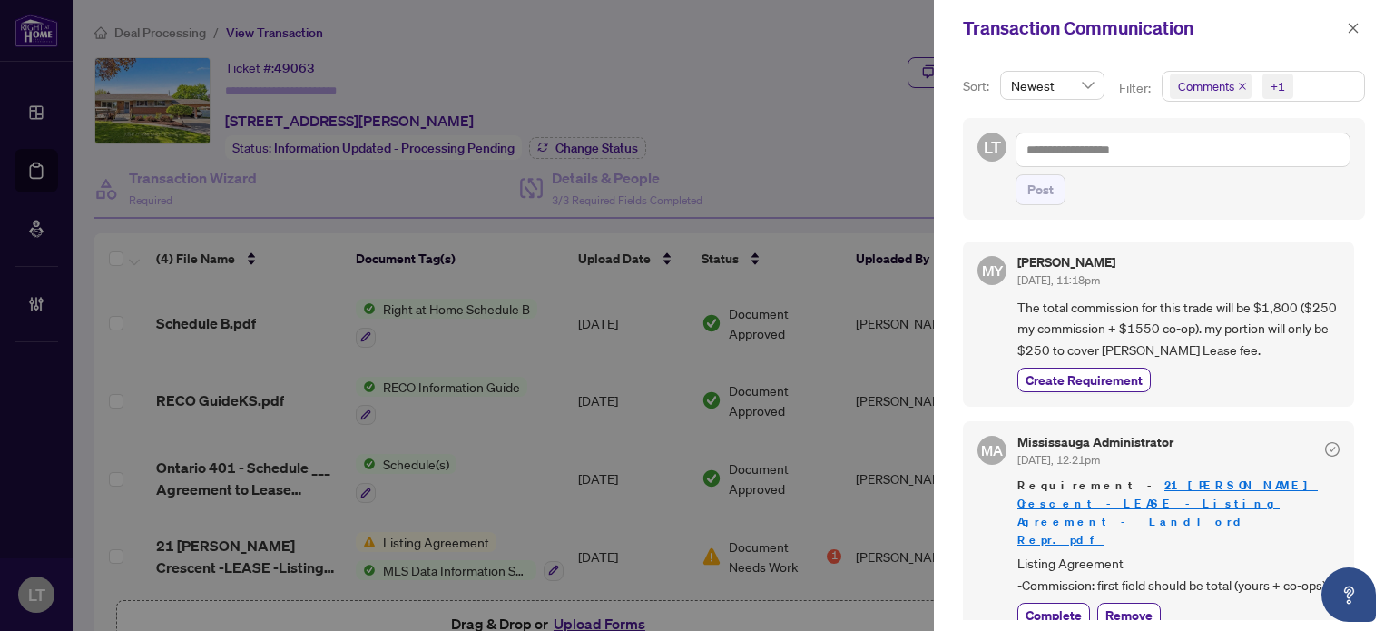
scroll to position [2, 0]
click at [1355, 29] on icon "close" at bounding box center [1353, 28] width 13 height 13
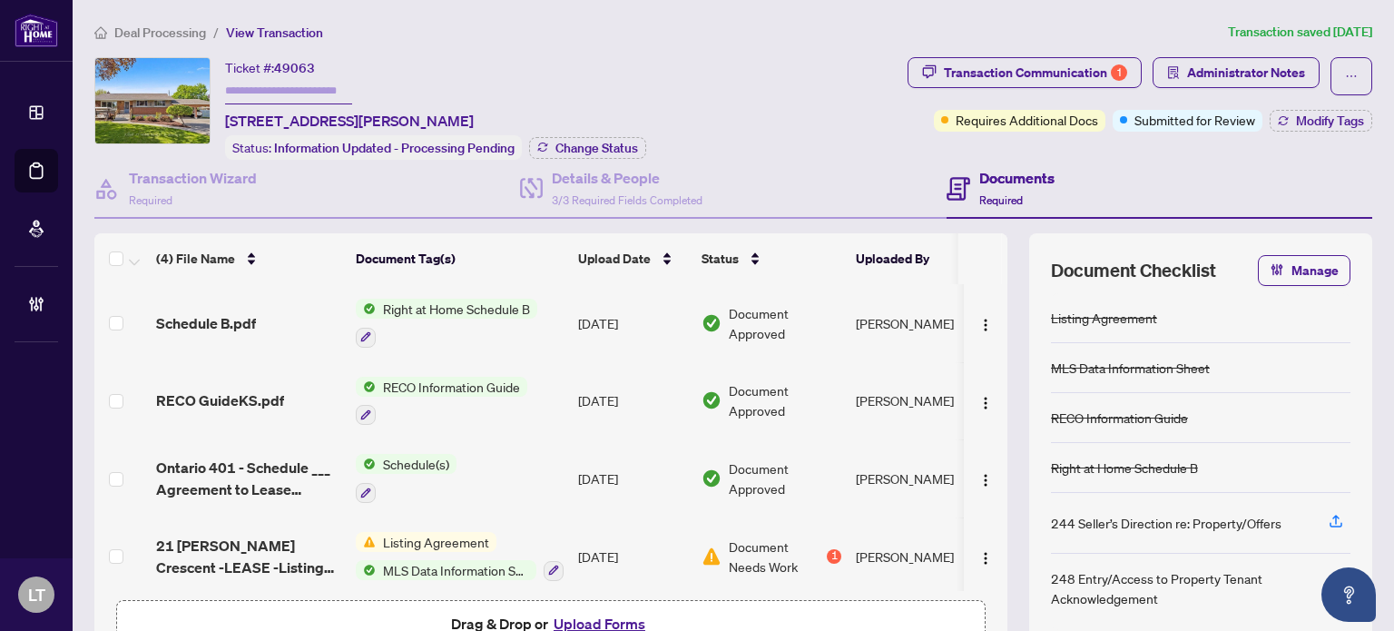
scroll to position [5, 0]
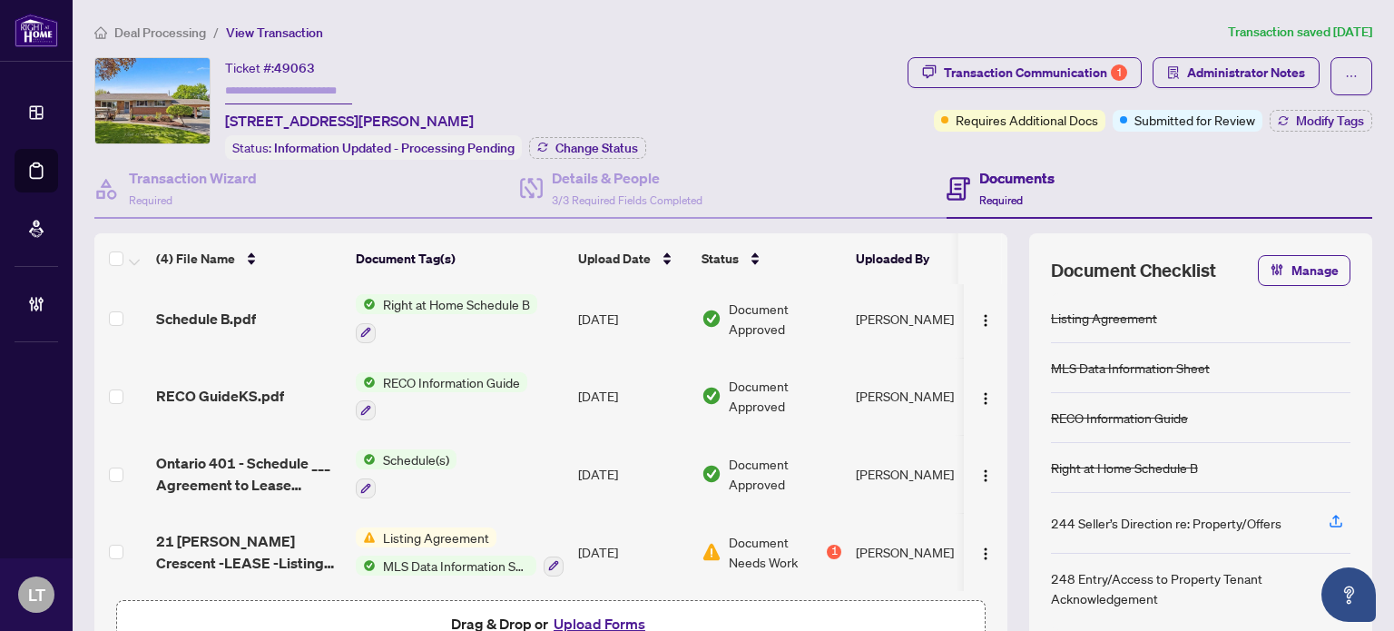
click at [179, 34] on span "Deal Processing" at bounding box center [160, 32] width 92 height 16
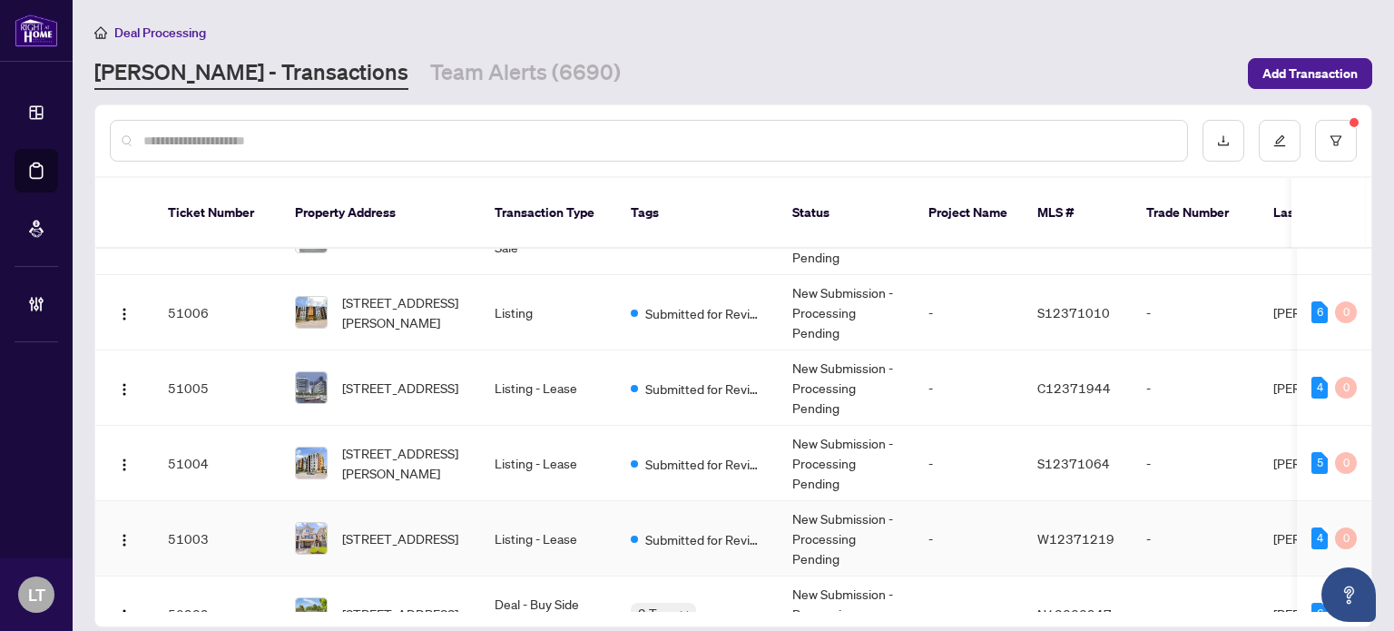
scroll to position [47, 0]
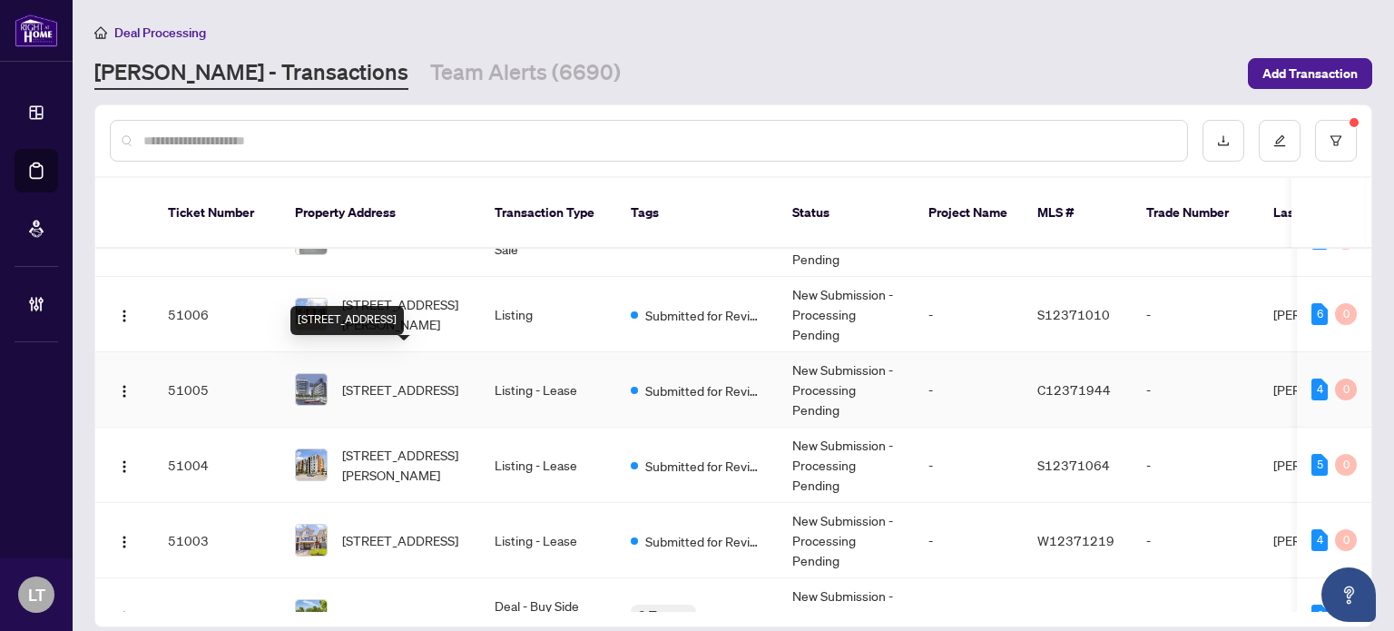
click at [371, 379] on span "[STREET_ADDRESS]" at bounding box center [400, 389] width 116 height 20
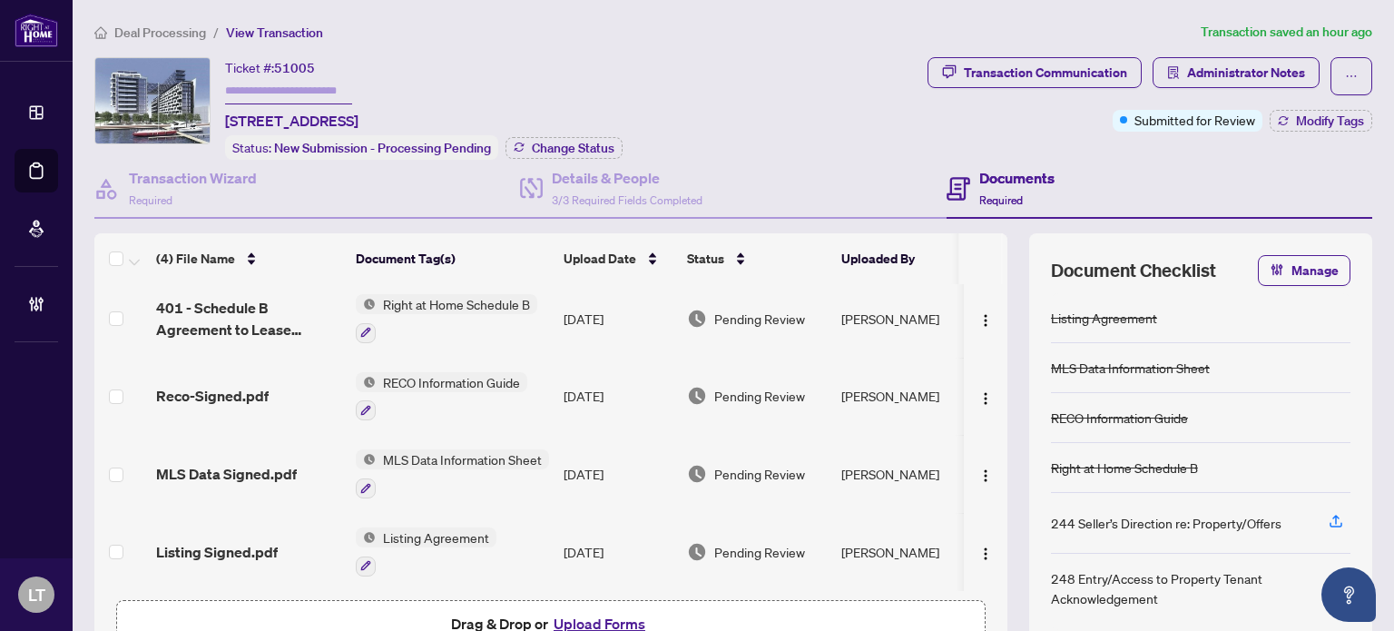
scroll to position [4, 0]
click at [148, 26] on span "Deal Processing" at bounding box center [160, 32] width 92 height 16
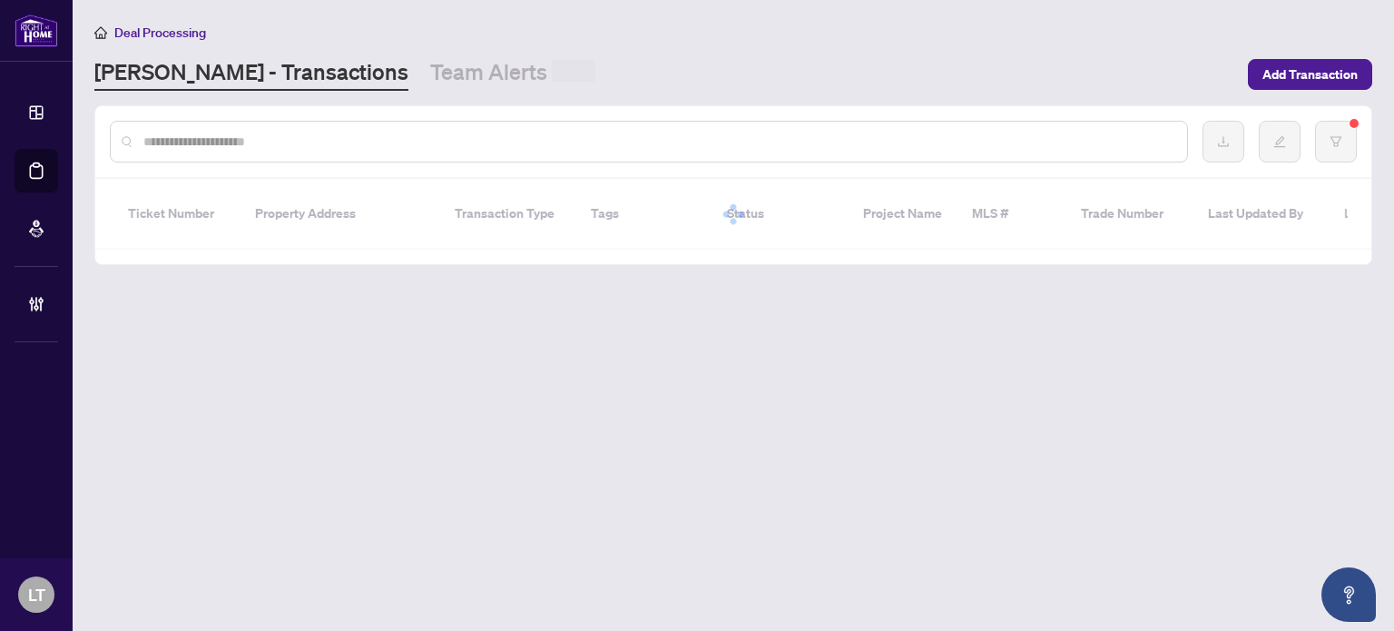
click at [148, 26] on span "Deal Processing" at bounding box center [160, 32] width 92 height 16
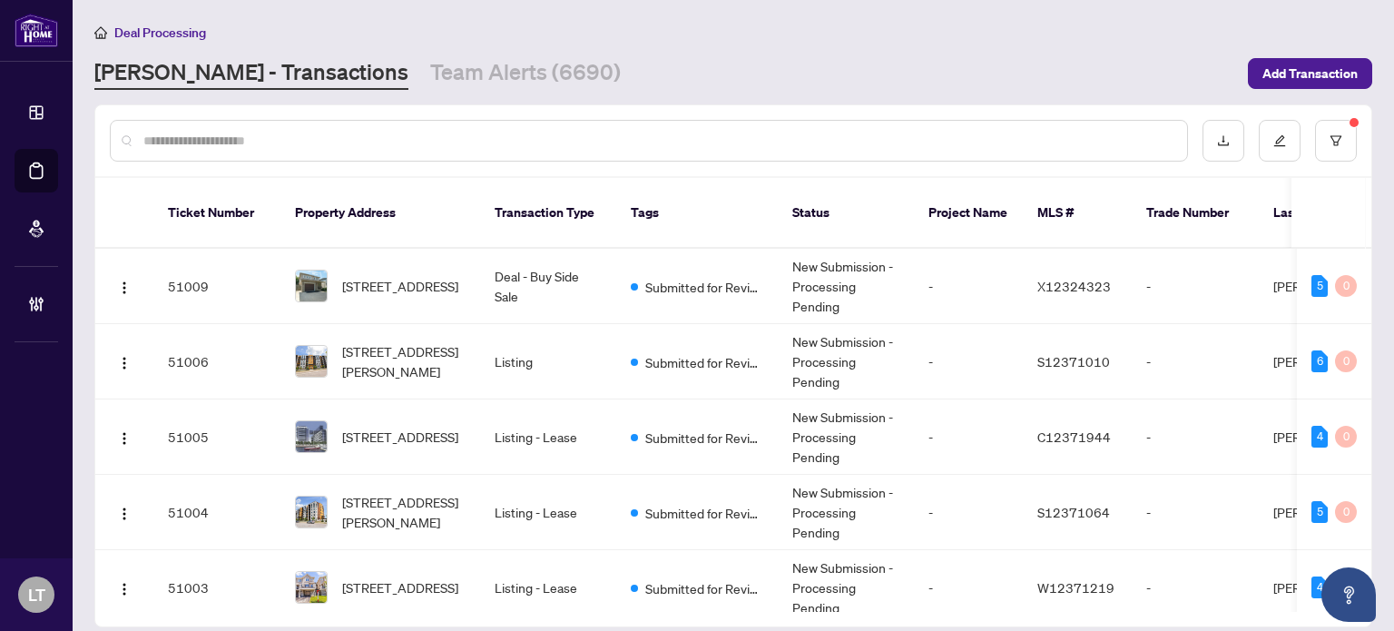
click at [443, 145] on input "text" at bounding box center [657, 141] width 1029 height 20
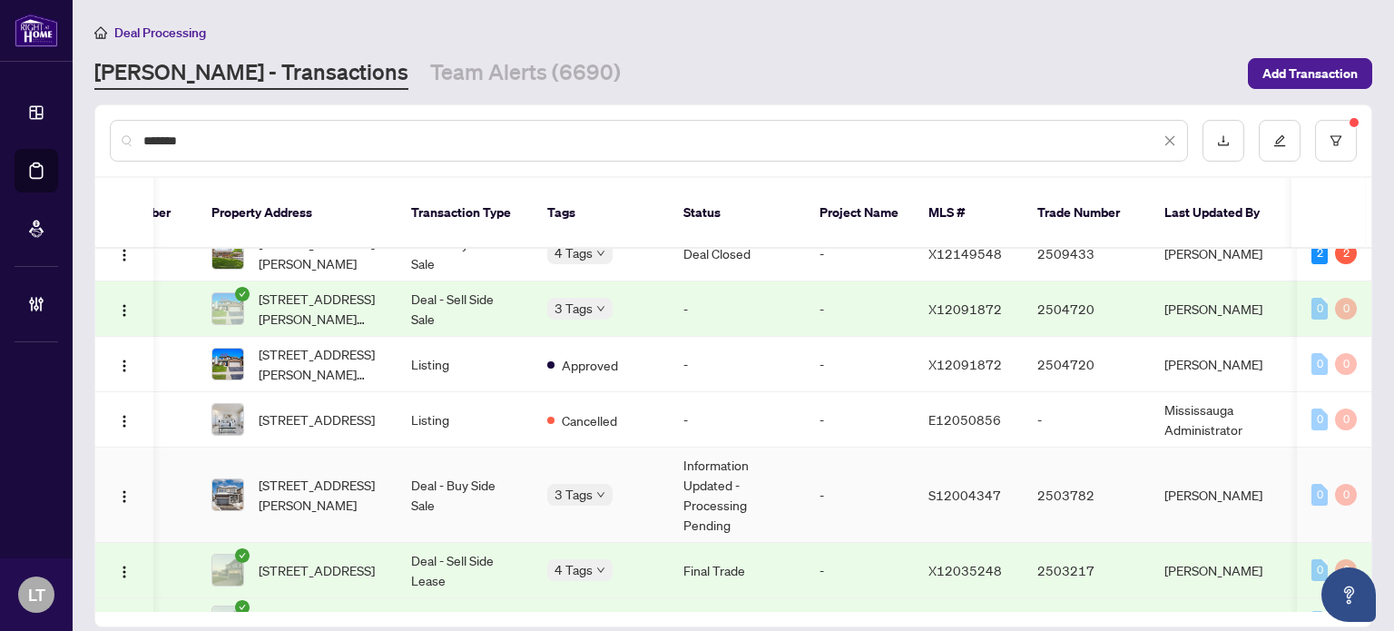
scroll to position [742, 83]
type input "*******"
click at [1125, 25] on div "Deal Processing" at bounding box center [733, 32] width 1278 height 21
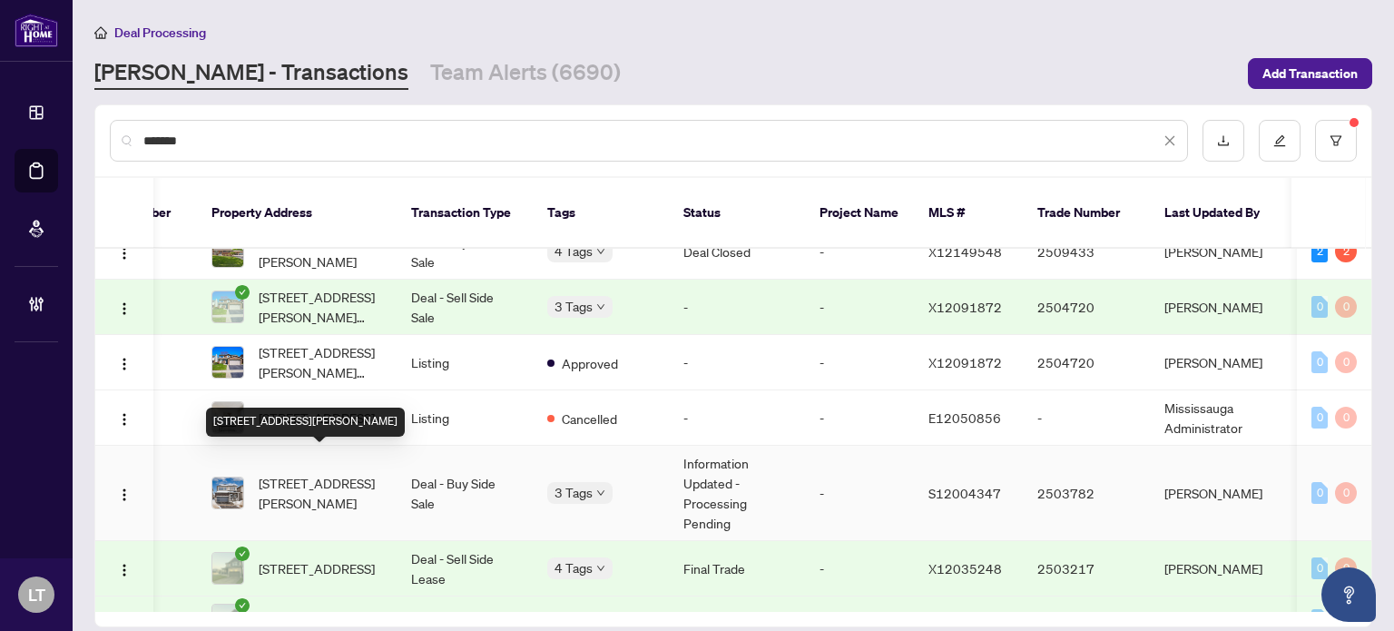
click at [327, 477] on span "[STREET_ADDRESS][PERSON_NAME]" at bounding box center [320, 493] width 123 height 40
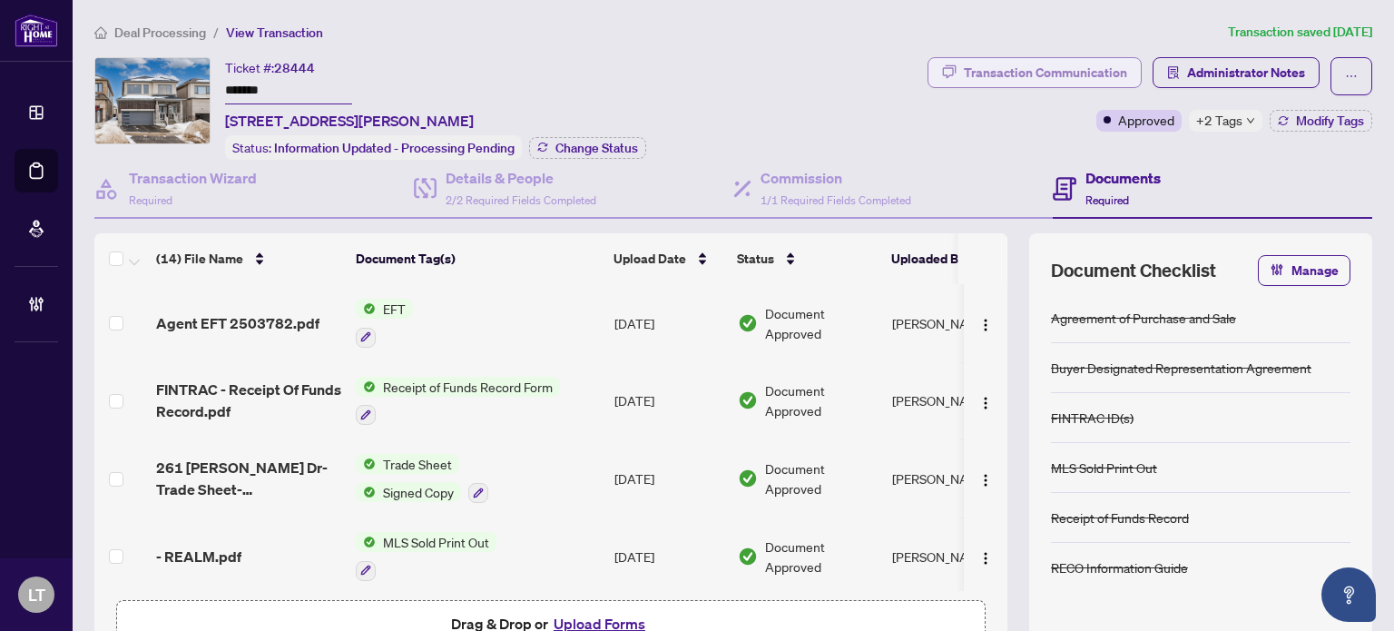
click at [1045, 71] on div "Transaction Communication" at bounding box center [1045, 72] width 163 height 29
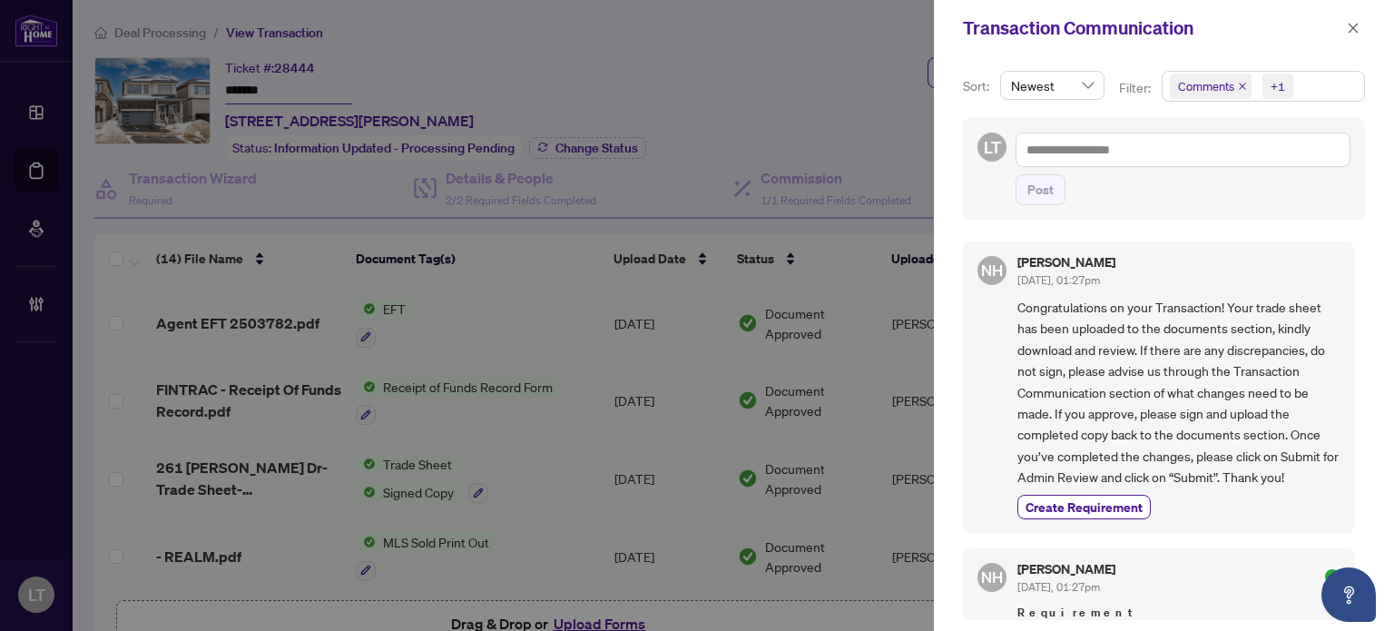
click at [573, 348] on div at bounding box center [697, 315] width 1394 height 631
click at [1357, 28] on icon "close" at bounding box center [1353, 28] width 13 height 13
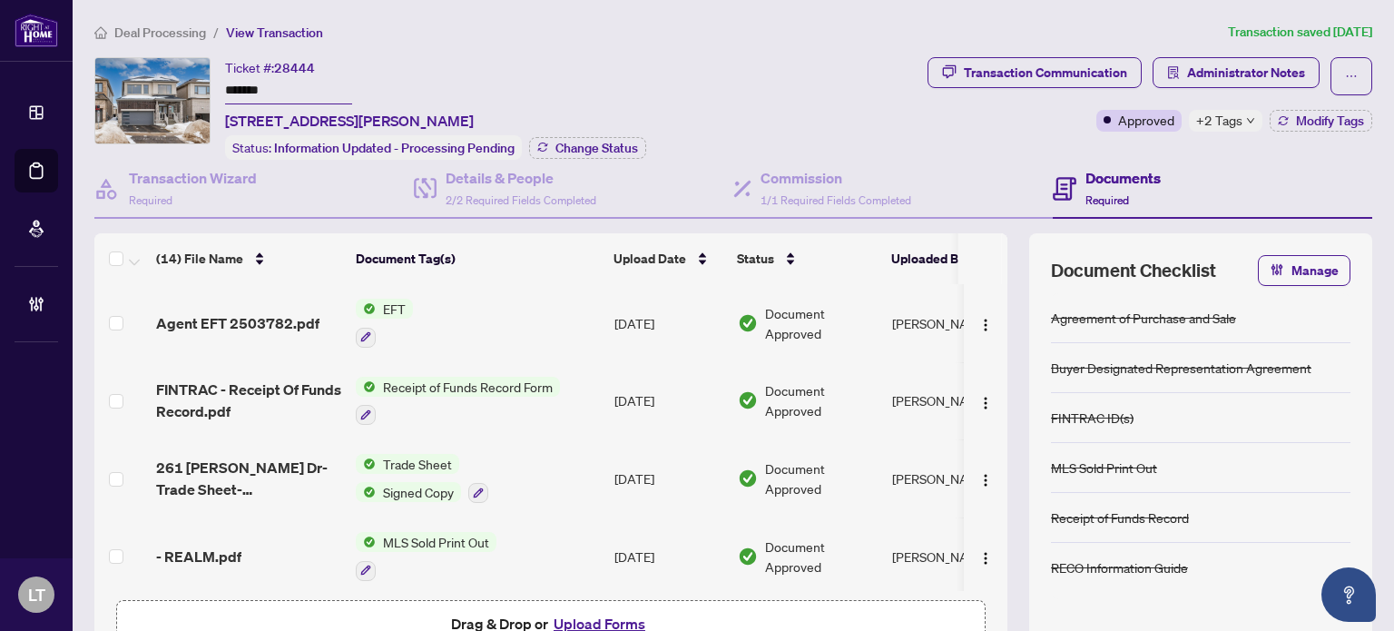
click at [160, 29] on span "Deal Processing" at bounding box center [160, 32] width 92 height 16
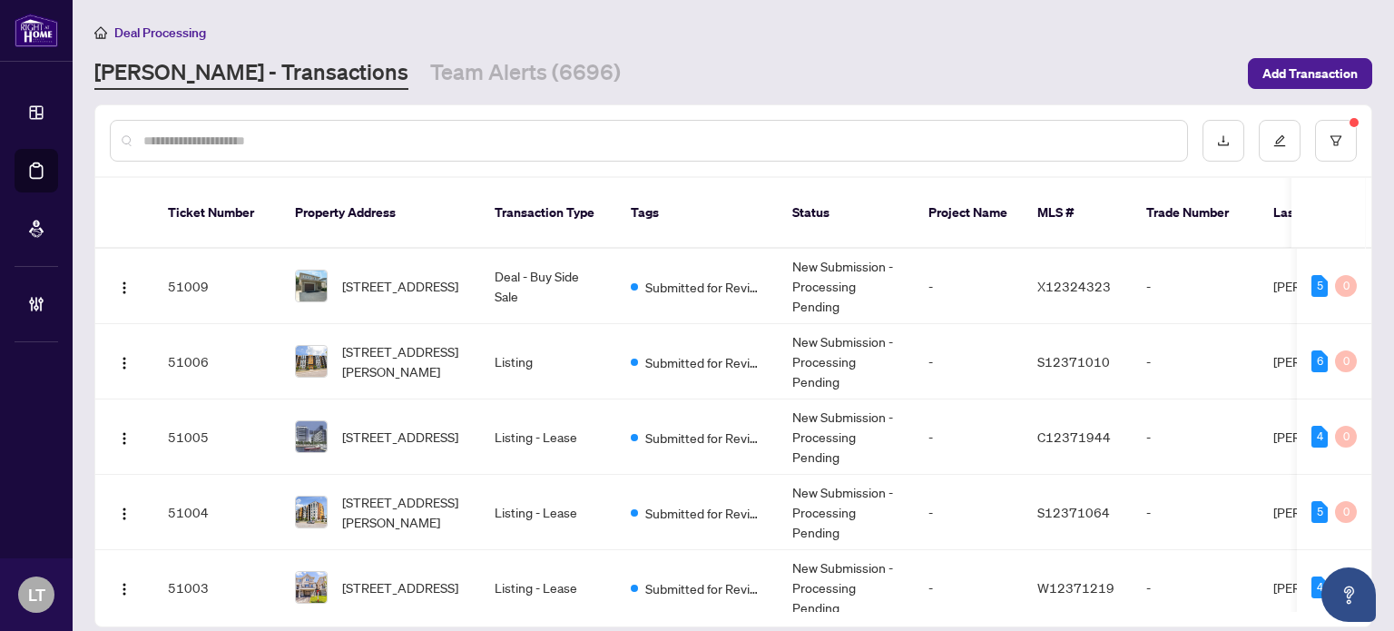
click at [207, 148] on input "text" at bounding box center [657, 141] width 1029 height 20
type input "*"
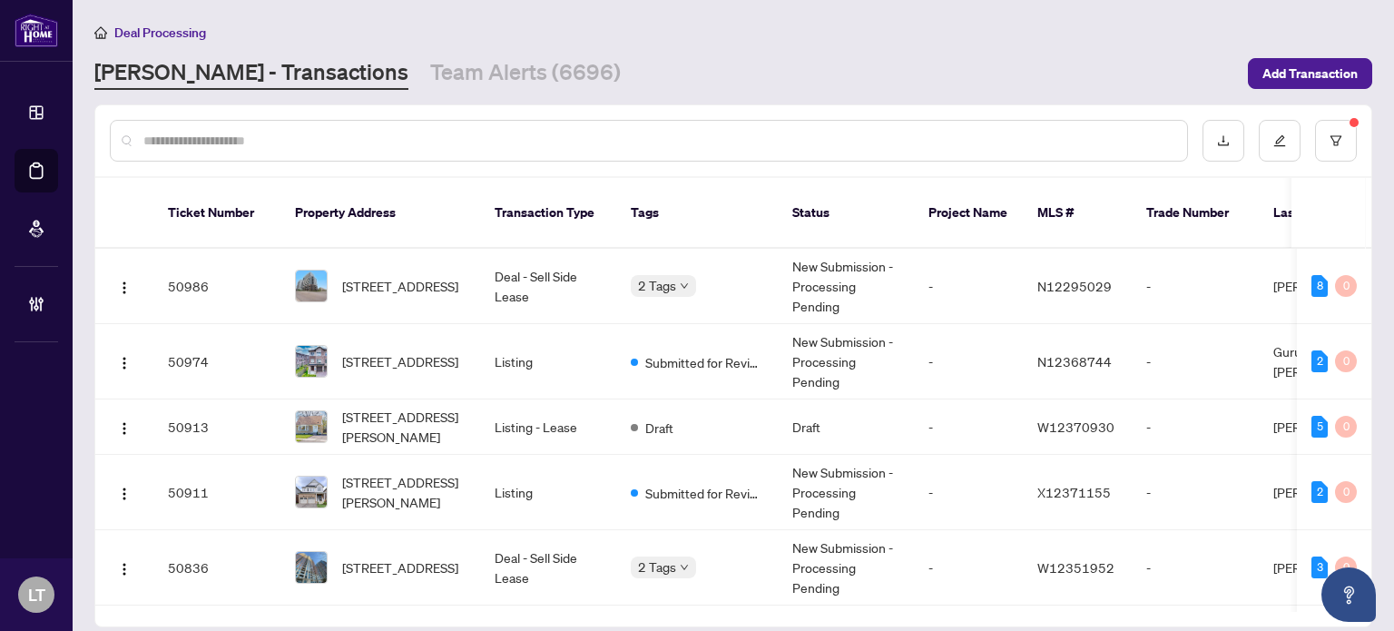
paste input "*********"
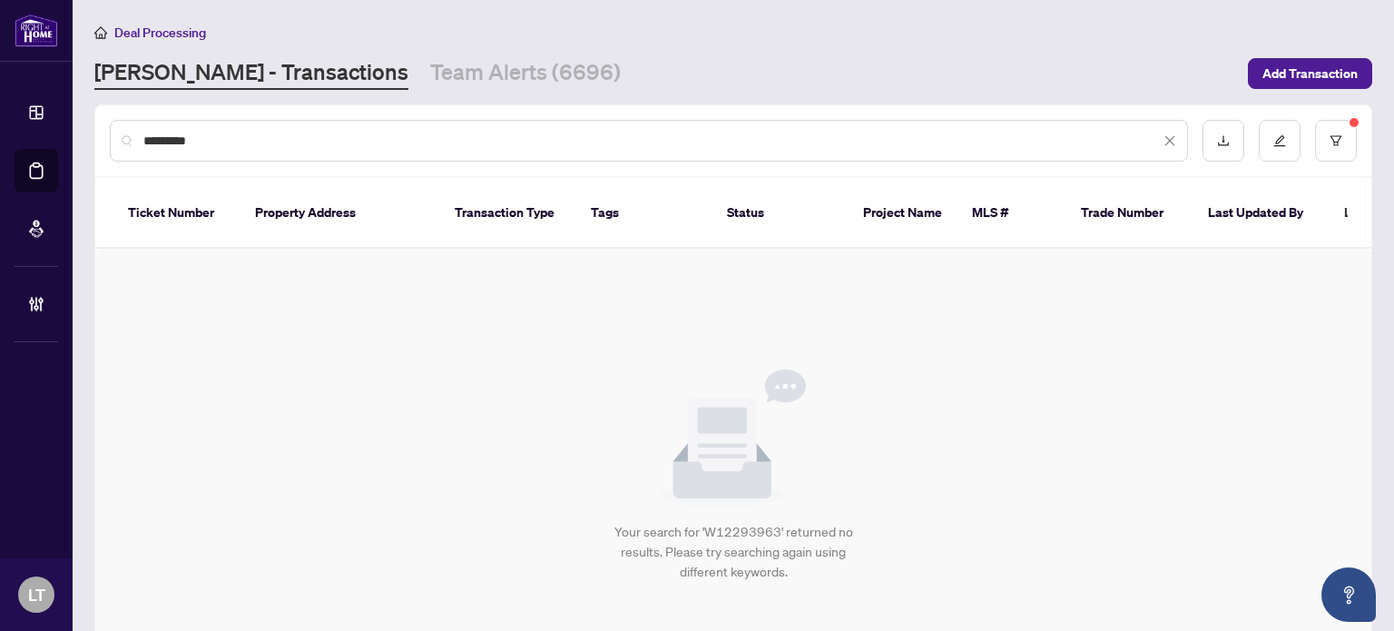
type input "*********"
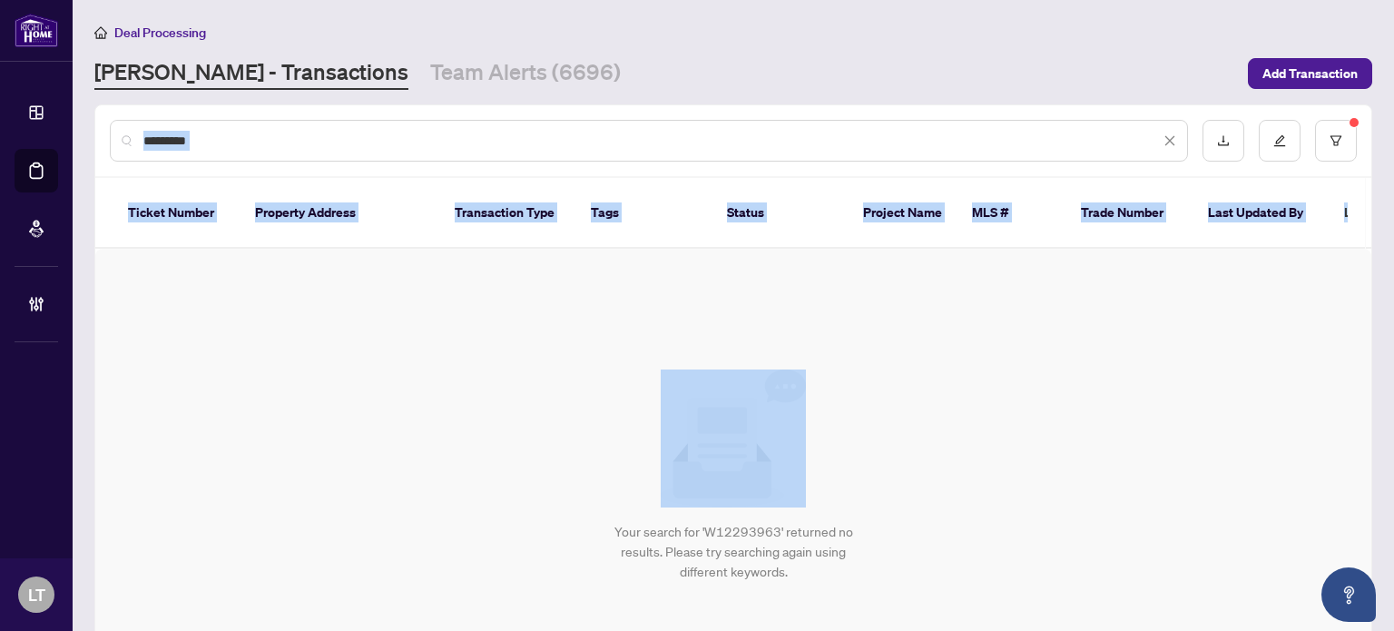
drag, startPoint x: 398, startPoint y: 171, endPoint x: 418, endPoint y: 445, distance: 273.9
click at [418, 445] on div "********* Ticket Number Property Address Transaction Type Tags Status Project N…" at bounding box center [733, 411] width 1276 height 612
